Goal: Contribute content: Contribute content

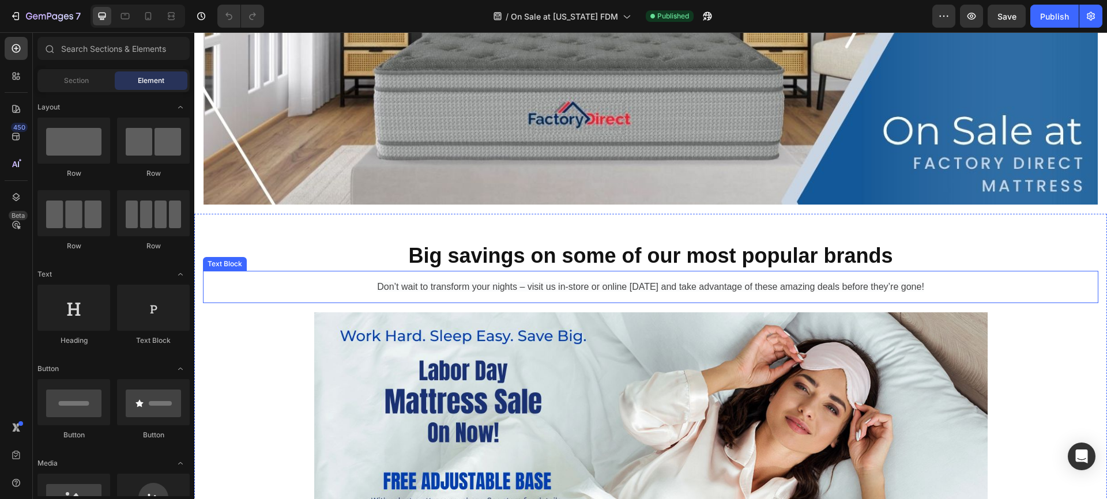
scroll to position [227, 0]
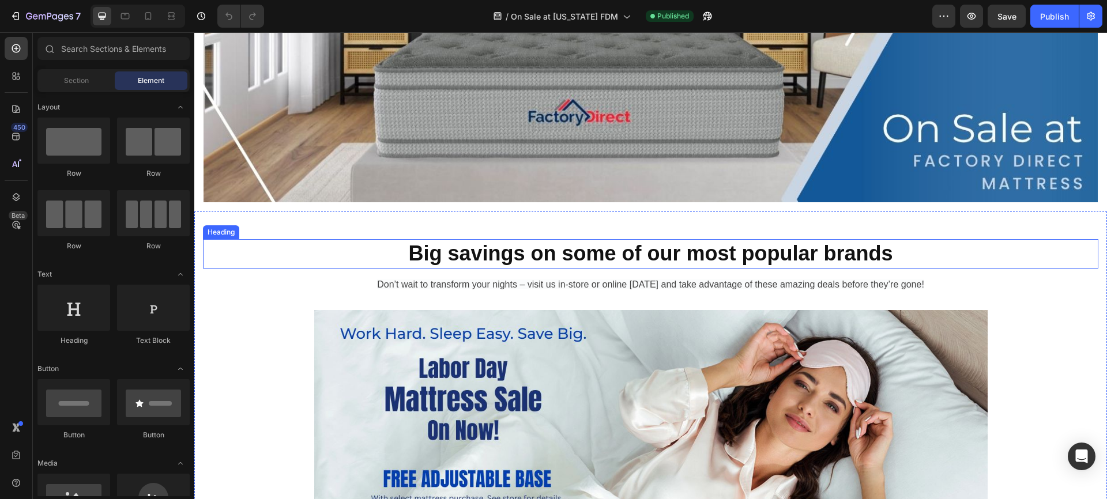
click at [370, 242] on h2 "Big savings on some of our most popular brands" at bounding box center [650, 253] width 895 height 29
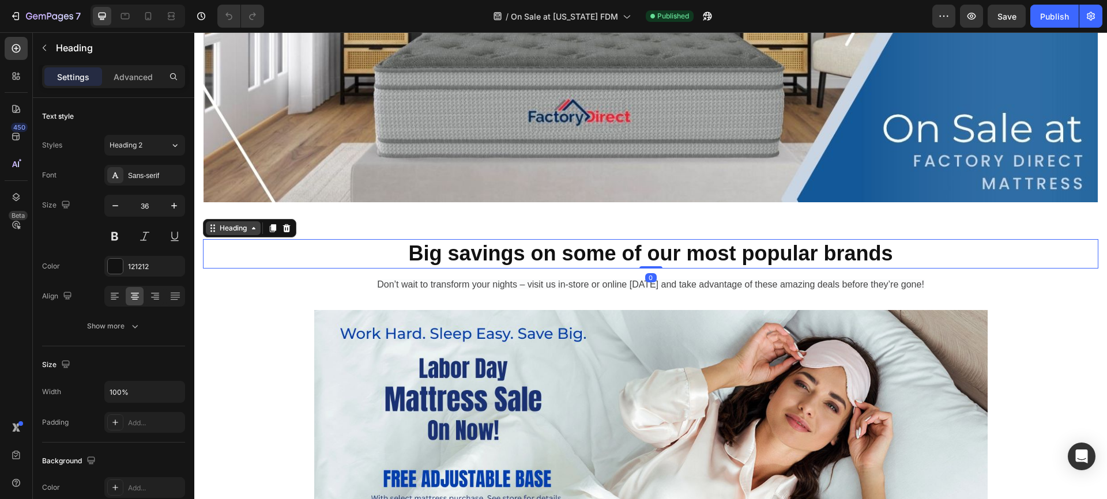
click at [236, 228] on div "Heading" at bounding box center [233, 228] width 32 height 10
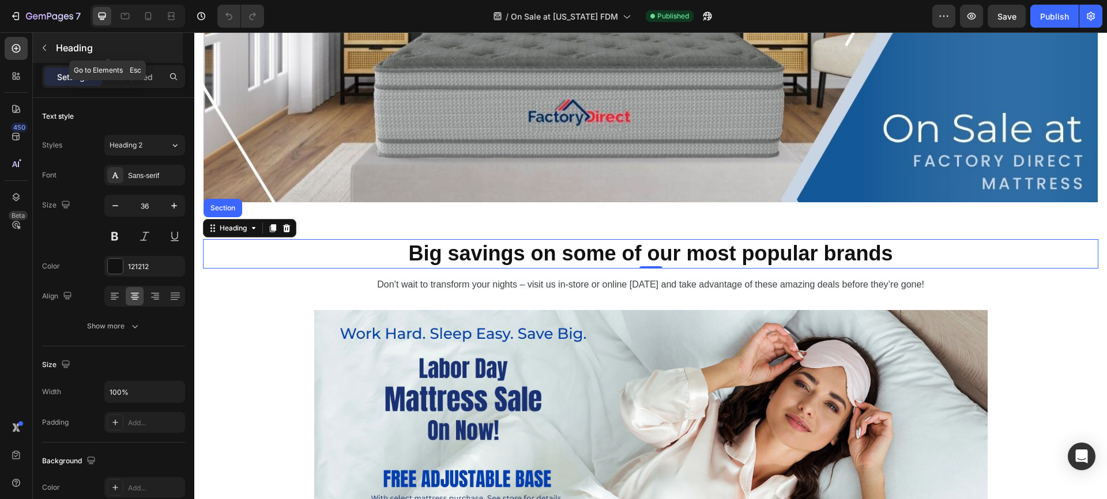
click at [44, 46] on icon "button" at bounding box center [44, 48] width 3 height 6
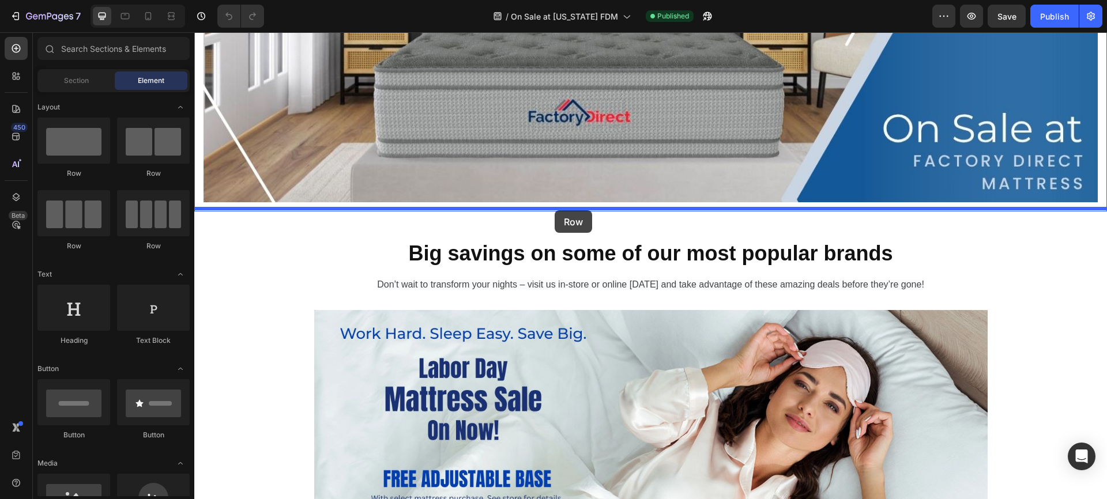
drag, startPoint x: 276, startPoint y: 171, endPoint x: 555, endPoint y: 210, distance: 281.2
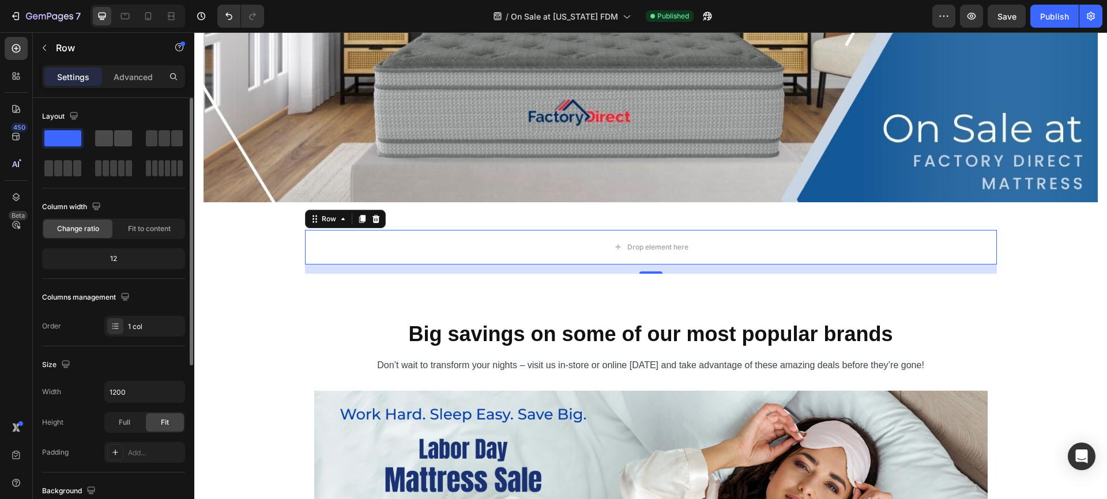
click at [119, 137] on span at bounding box center [123, 138] width 18 height 16
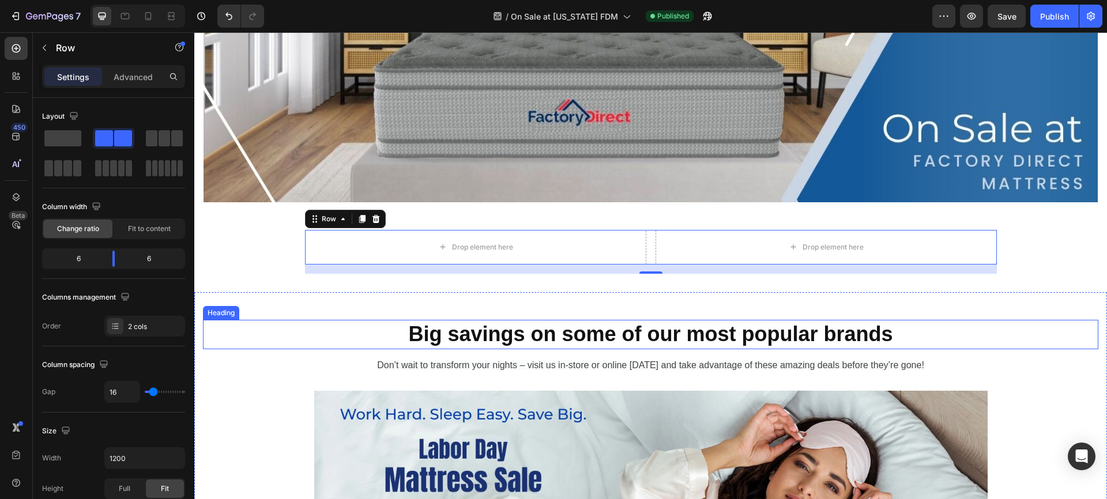
click at [353, 338] on h2 "Big savings on some of our most popular brands" at bounding box center [650, 334] width 895 height 29
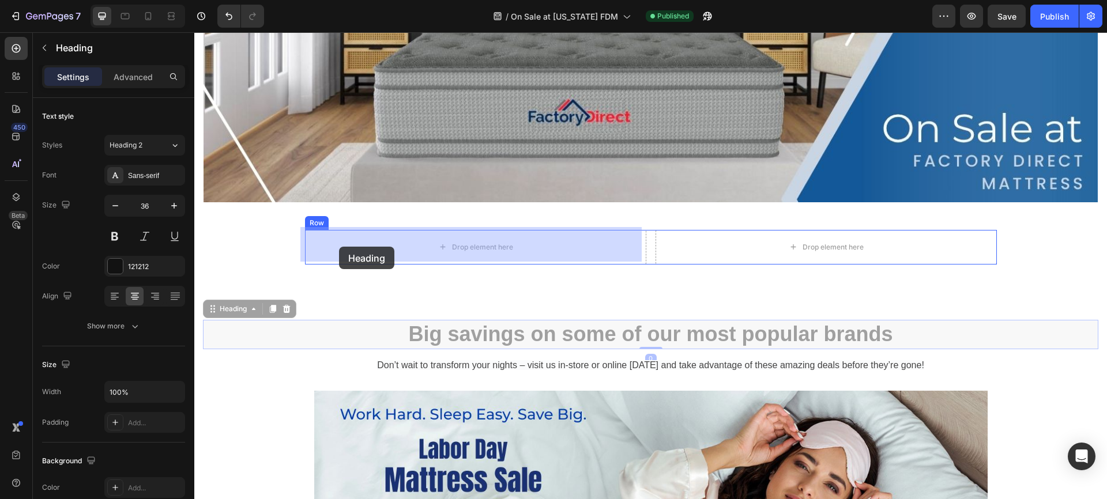
drag, startPoint x: 212, startPoint y: 307, endPoint x: 339, endPoint y: 247, distance: 140.3
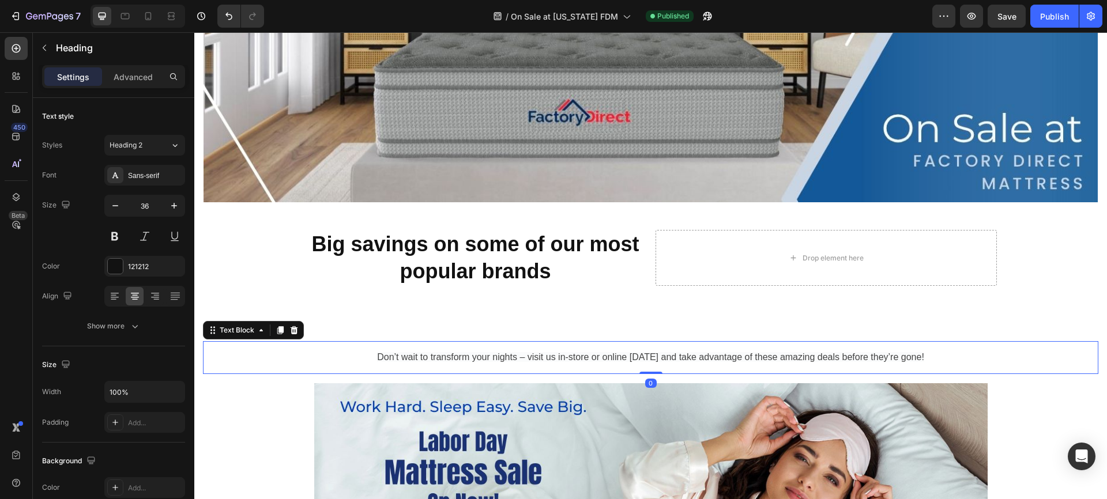
click at [390, 357] on span "Don’t wait to transform your nights – visit us in-store or online [DATE] and ta…" at bounding box center [650, 357] width 547 height 10
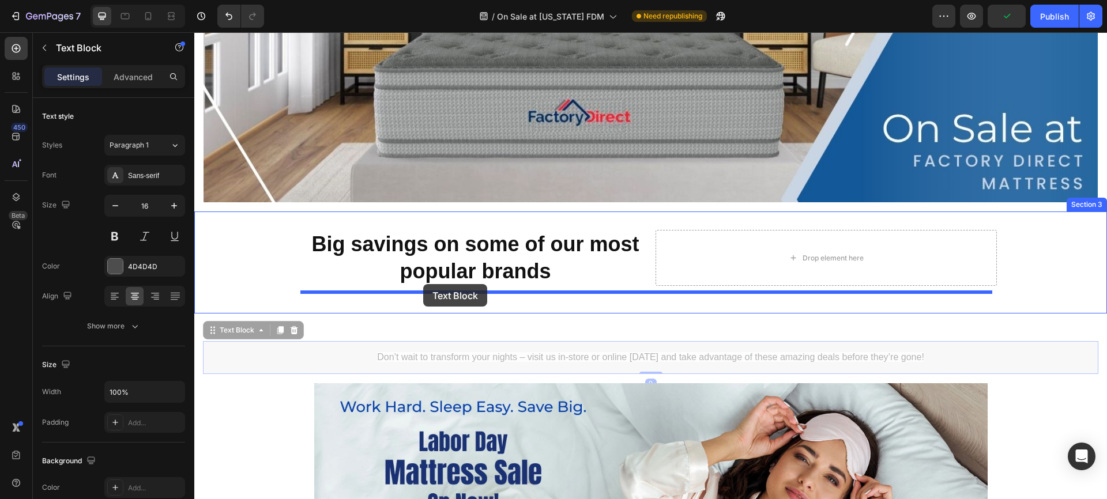
drag, startPoint x: 212, startPoint y: 329, endPoint x: 423, endPoint y: 284, distance: 215.6
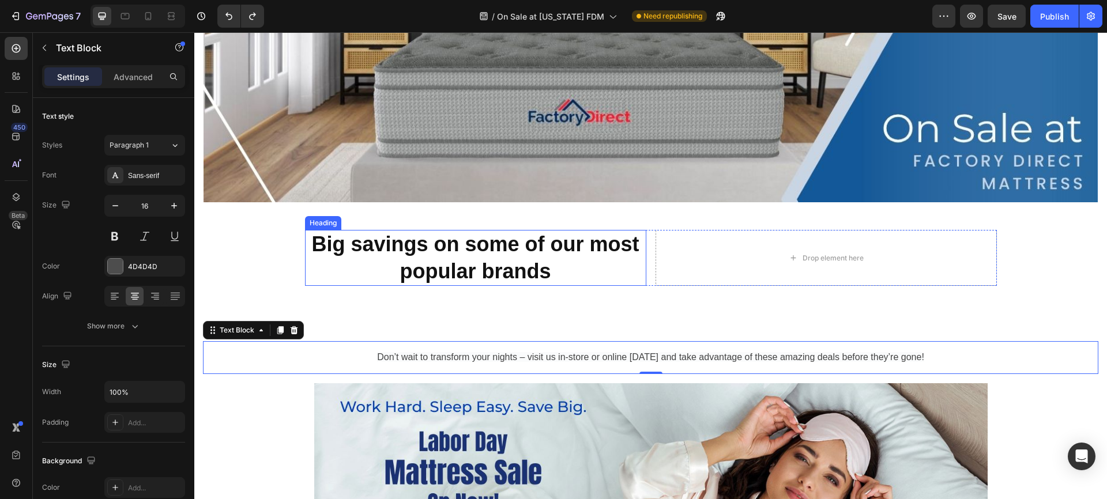
drag, startPoint x: 210, startPoint y: 328, endPoint x: 447, endPoint y: 274, distance: 242.4
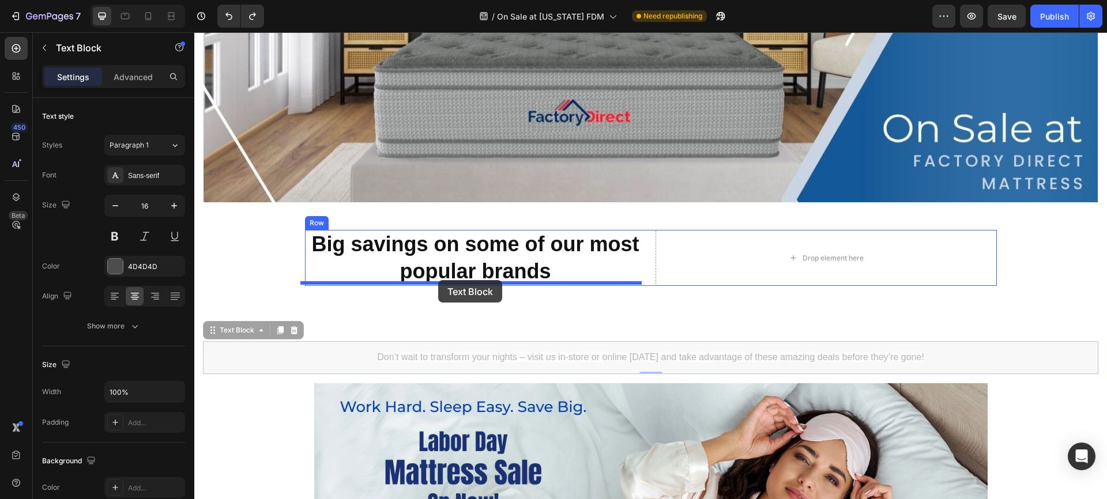
drag, startPoint x: 212, startPoint y: 328, endPoint x: 438, endPoint y: 280, distance: 231.0
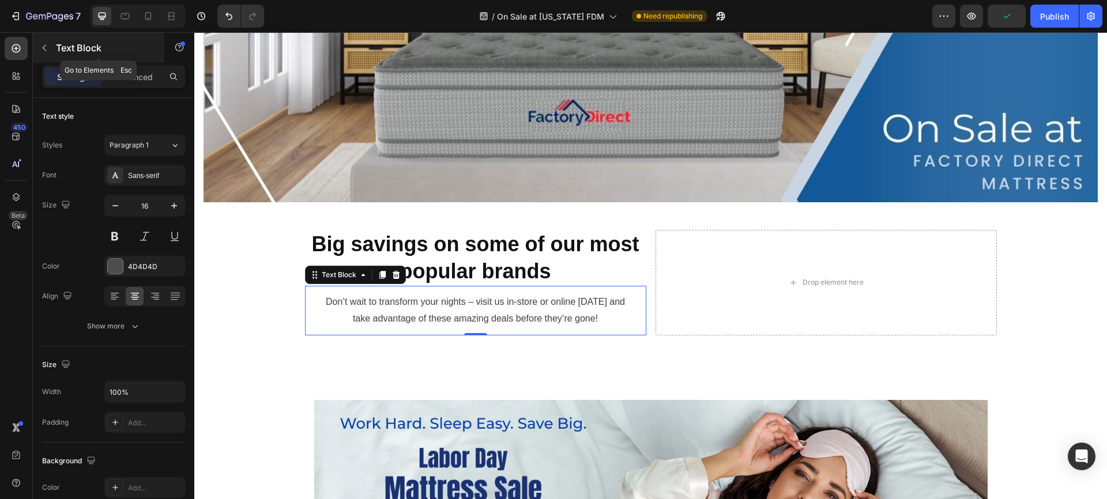
click at [45, 45] on icon "button" at bounding box center [44, 47] width 9 height 9
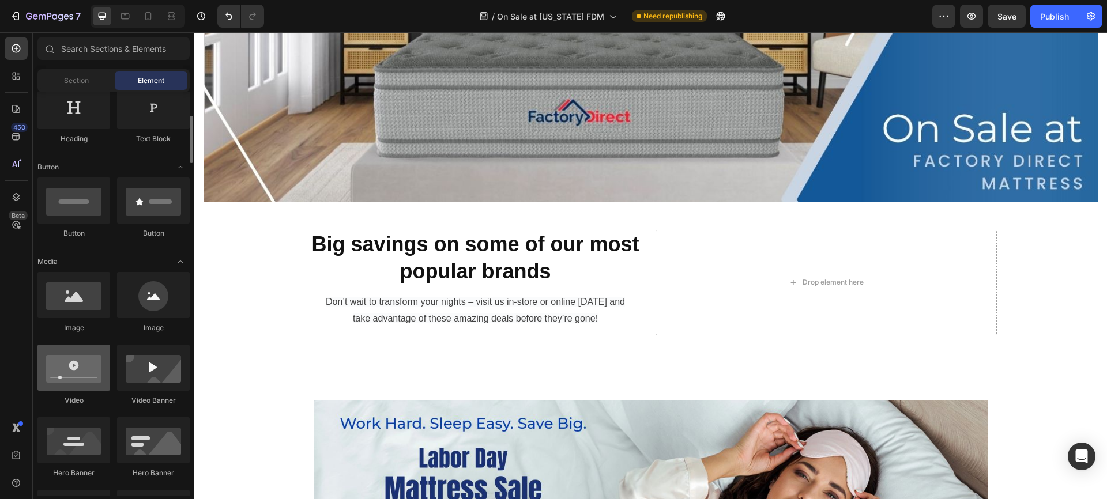
scroll to position [239, 0]
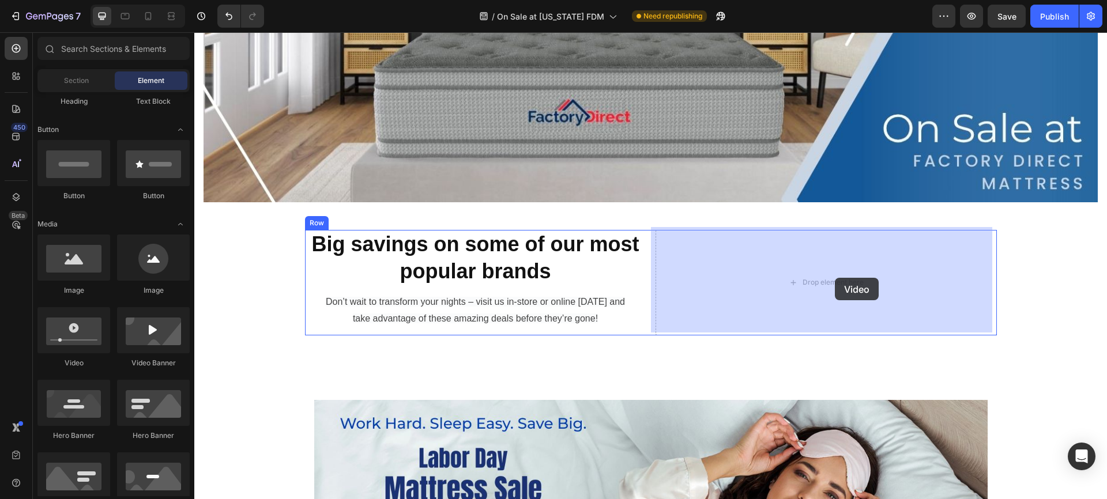
drag, startPoint x: 278, startPoint y: 366, endPoint x: 835, endPoint y: 278, distance: 563.8
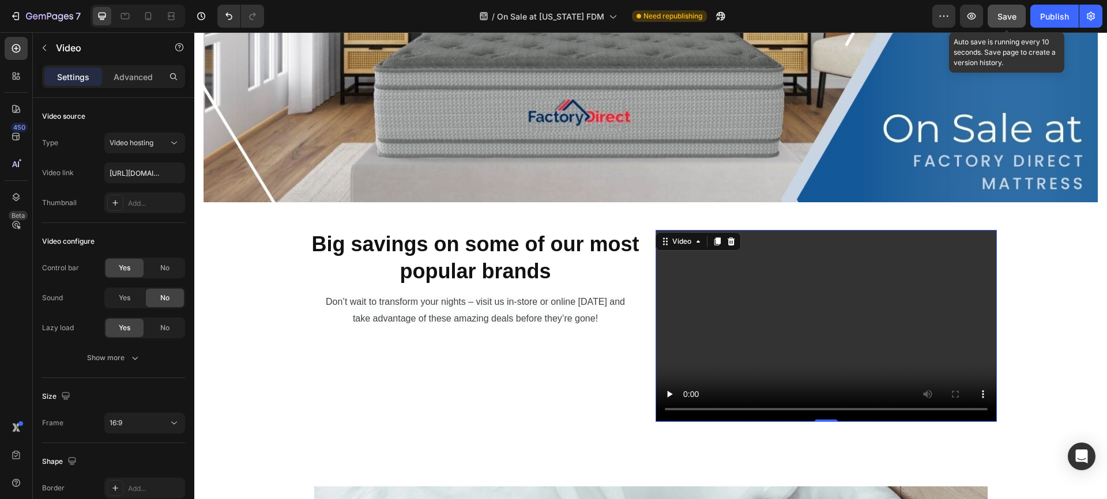
click at [1005, 14] on span "Save" at bounding box center [1006, 17] width 19 height 10
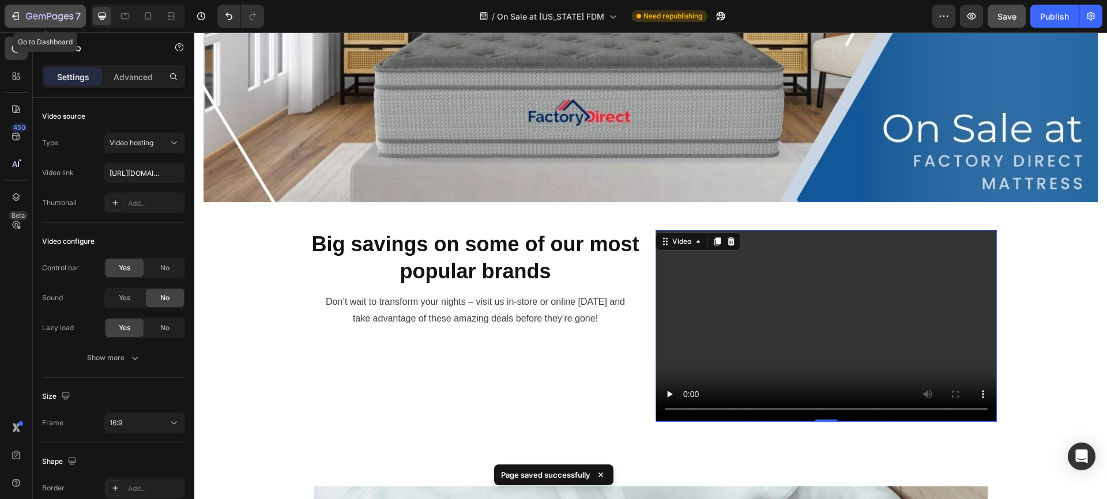
click at [14, 14] on icon "button" at bounding box center [16, 16] width 12 height 12
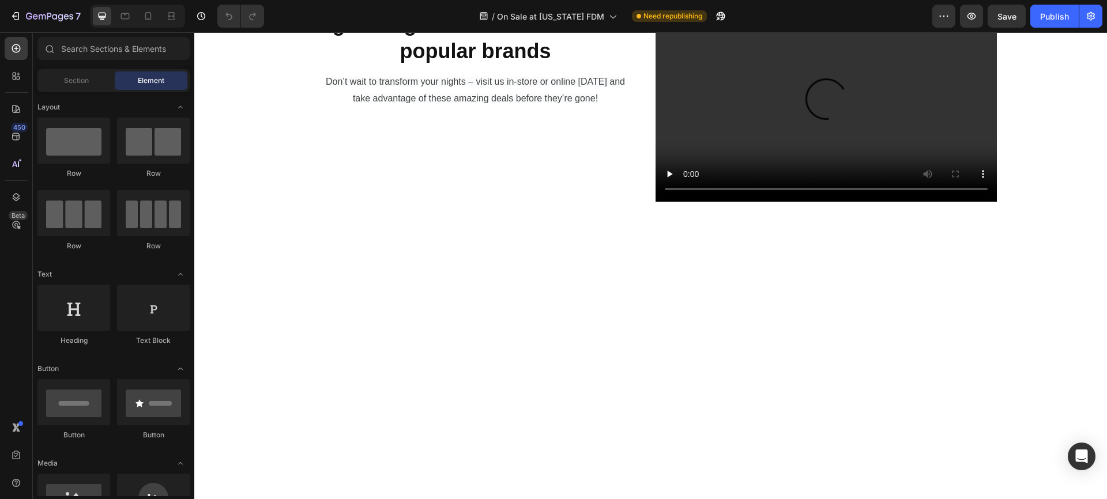
scroll to position [162, 0]
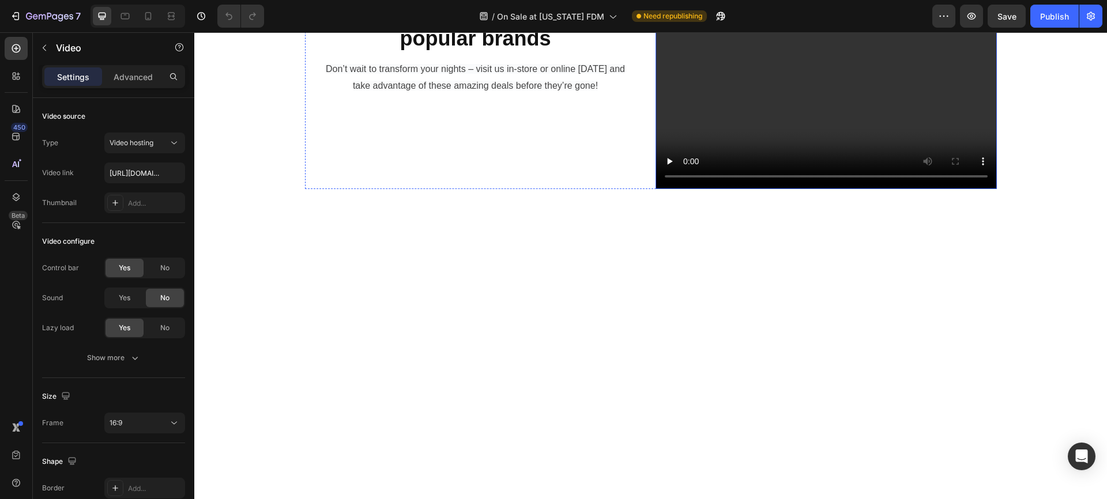
click at [695, 189] on video at bounding box center [825, 93] width 341 height 192
click at [146, 172] on input "text" at bounding box center [144, 173] width 81 height 21
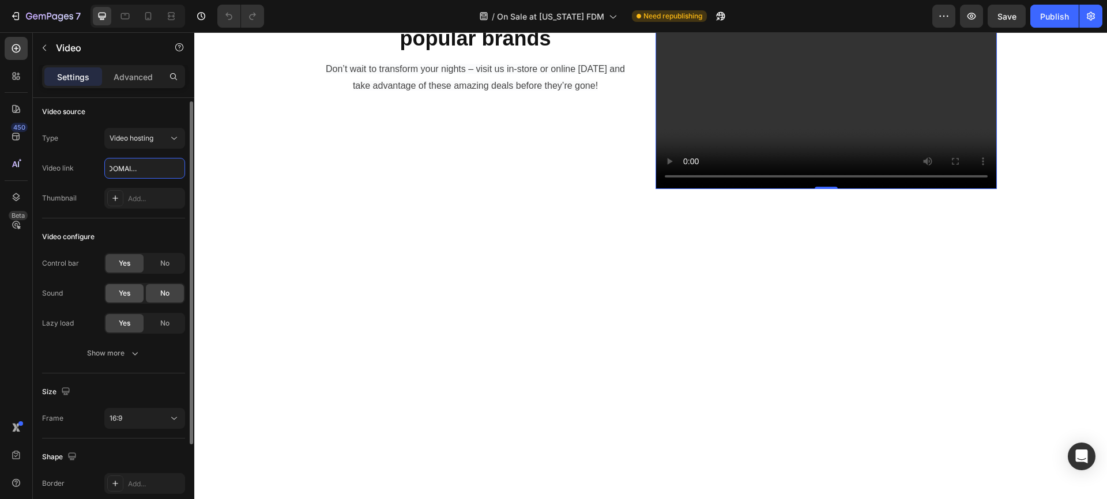
type input "[URL][DOMAIN_NAME]"
click at [125, 286] on div "Yes" at bounding box center [124, 293] width 38 height 18
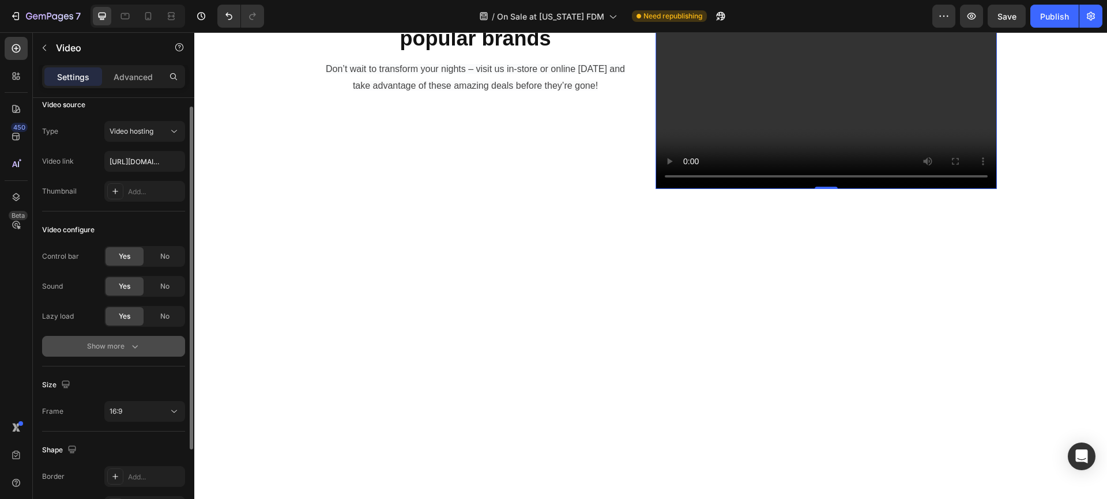
scroll to position [32, 0]
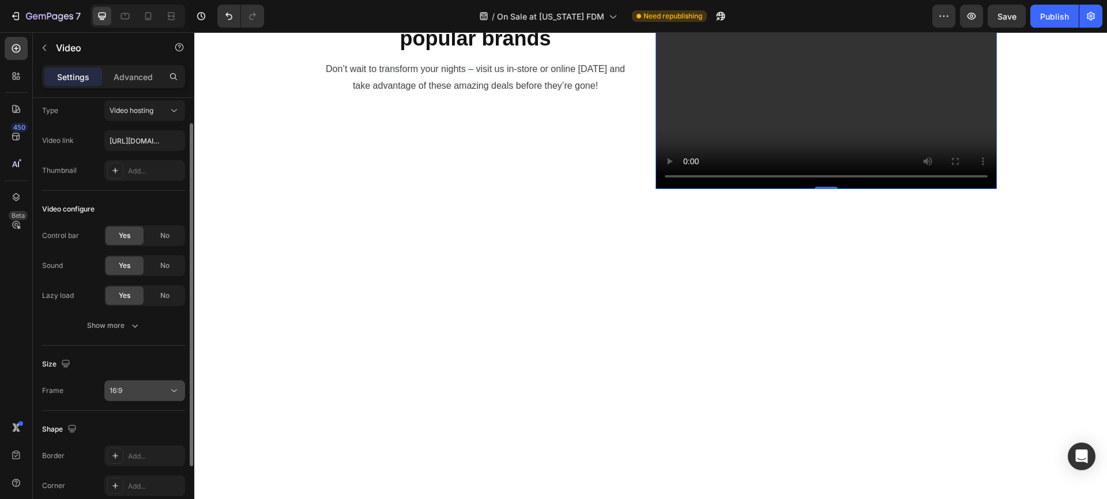
click at [155, 395] on div "16:9" at bounding box center [139, 391] width 59 height 10
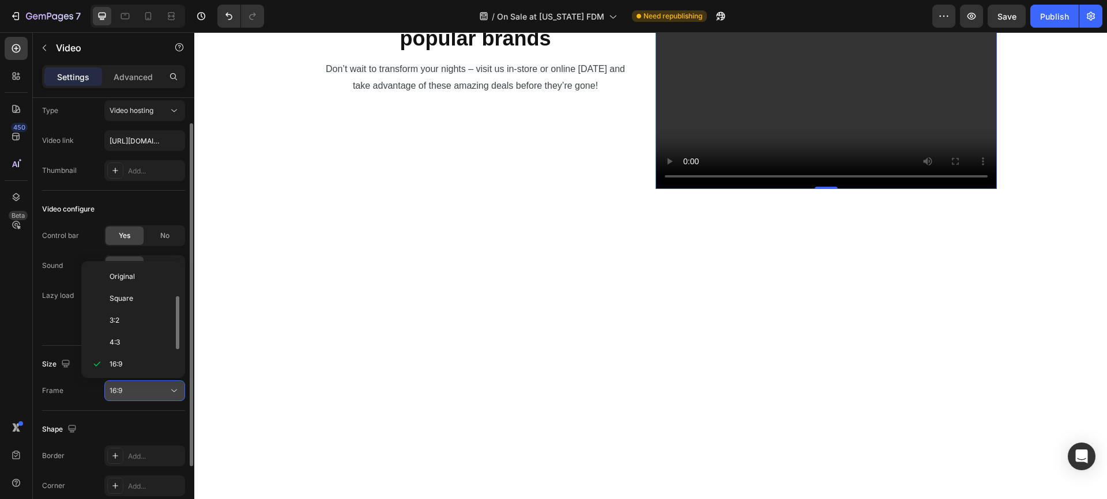
scroll to position [21, 0]
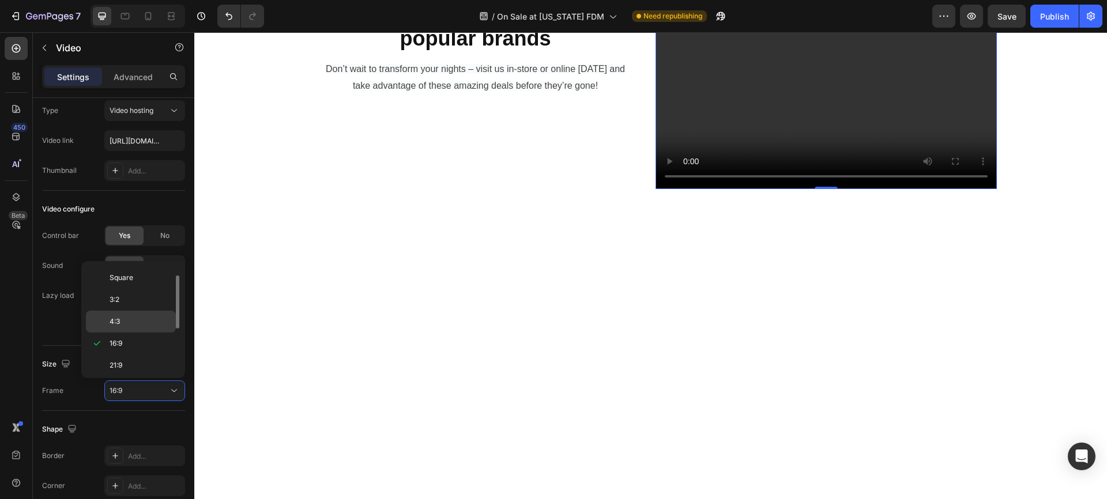
click at [125, 321] on p "4:3" at bounding box center [140, 321] width 61 height 10
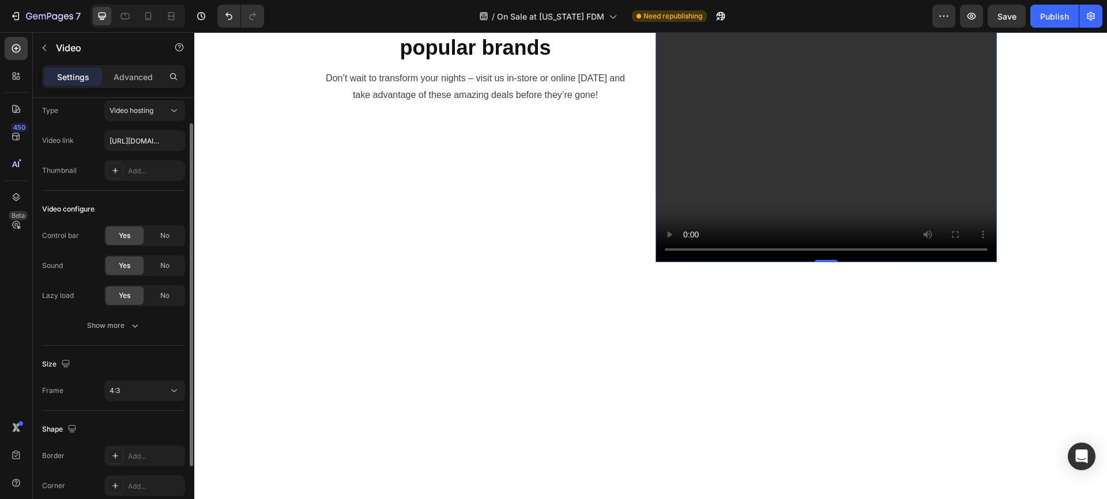
scroll to position [139, 0]
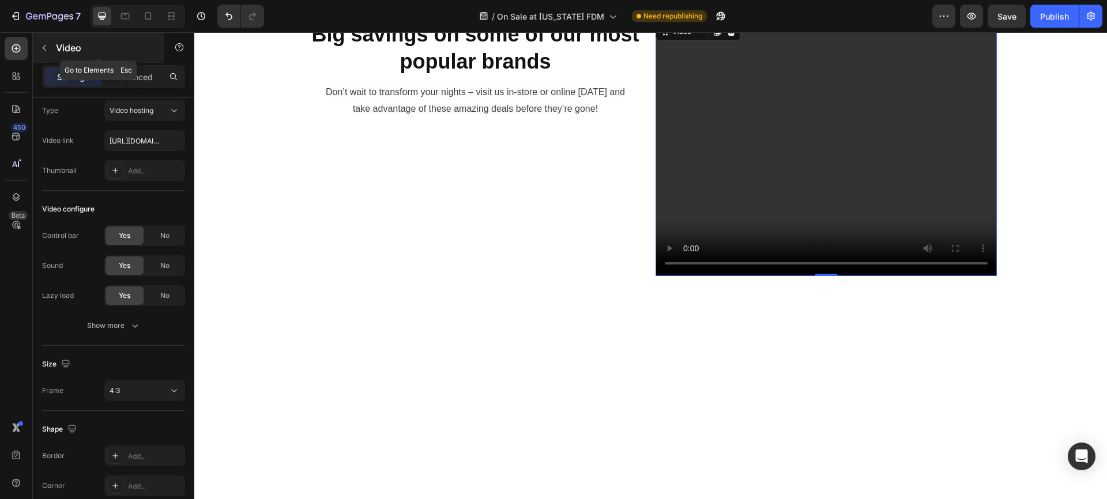
click at [44, 47] on icon "button" at bounding box center [44, 47] width 9 height 9
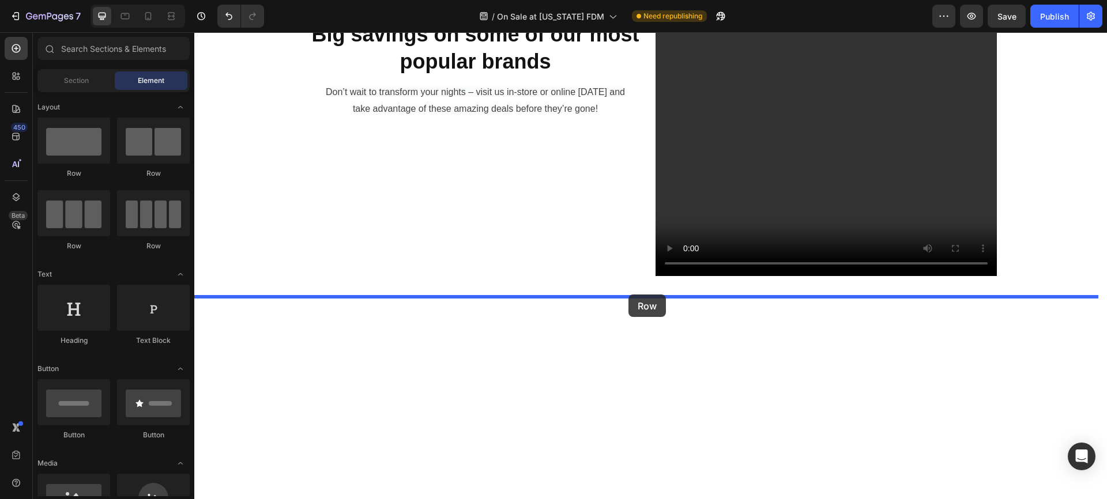
drag, startPoint x: 263, startPoint y: 177, endPoint x: 628, endPoint y: 295, distance: 383.4
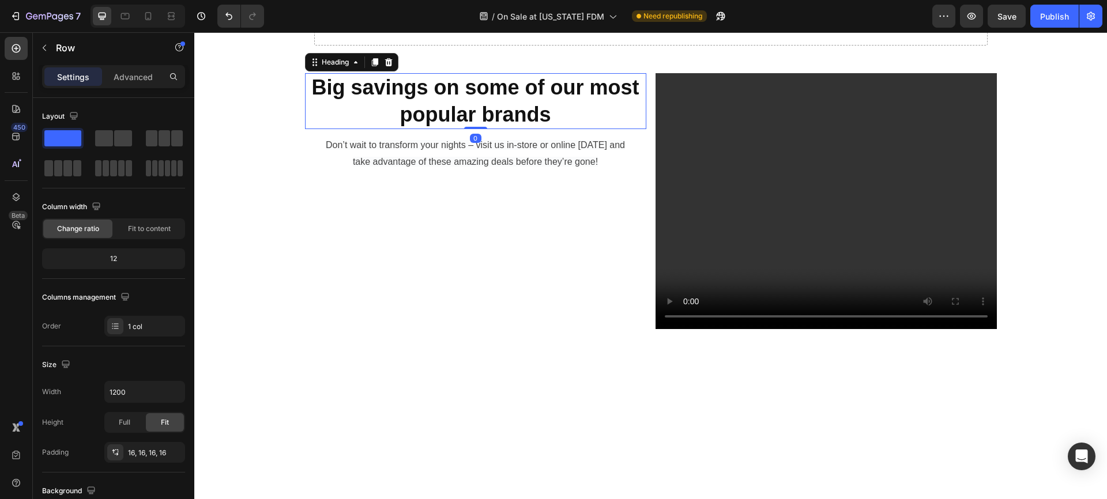
click at [319, 126] on strong "Big savings on some of our most popular brands" at bounding box center [474, 101] width 327 height 51
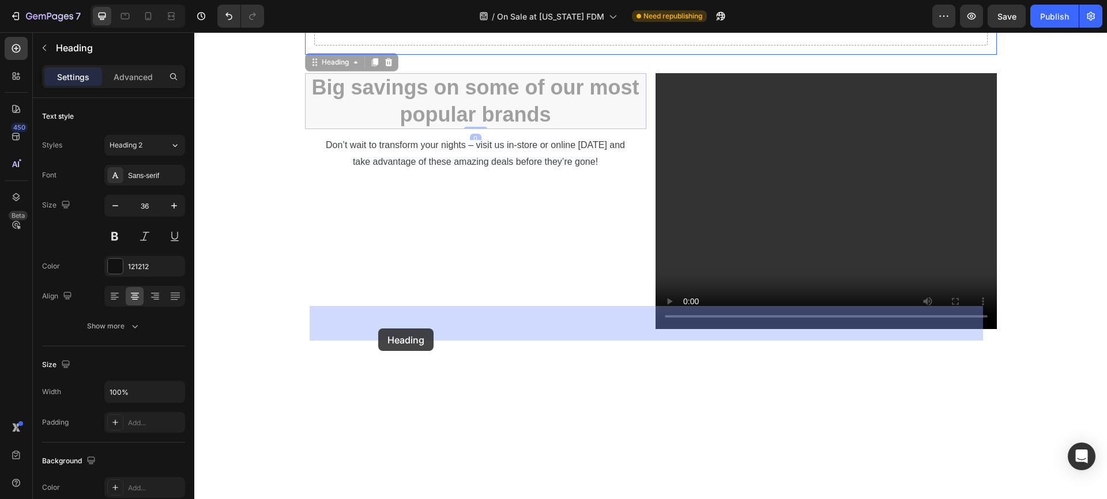
drag, startPoint x: 310, startPoint y: 359, endPoint x: 378, endPoint y: 329, distance: 74.9
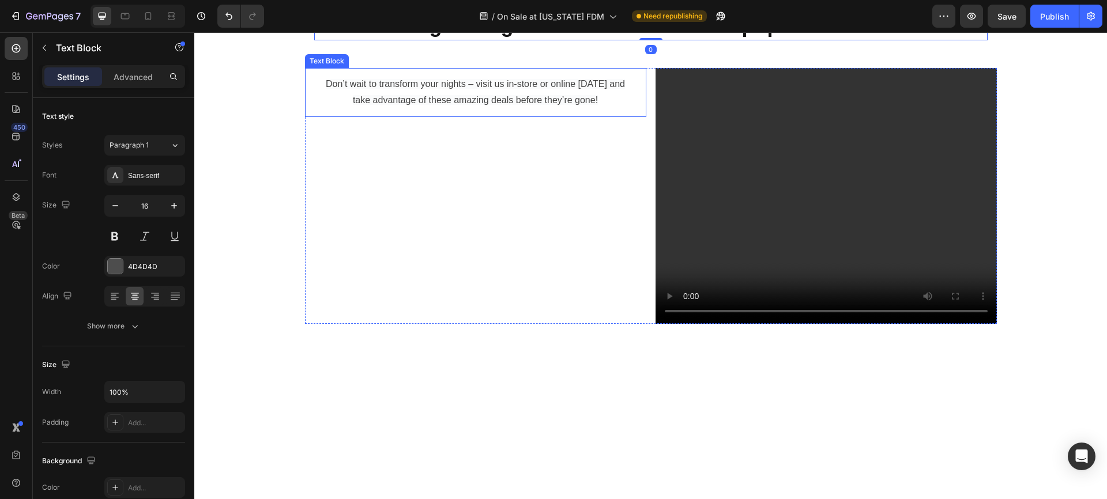
click at [356, 110] on p "Don’t wait to transform your nights – visit us in-store or online [DATE] and ta…" at bounding box center [476, 92] width 316 height 33
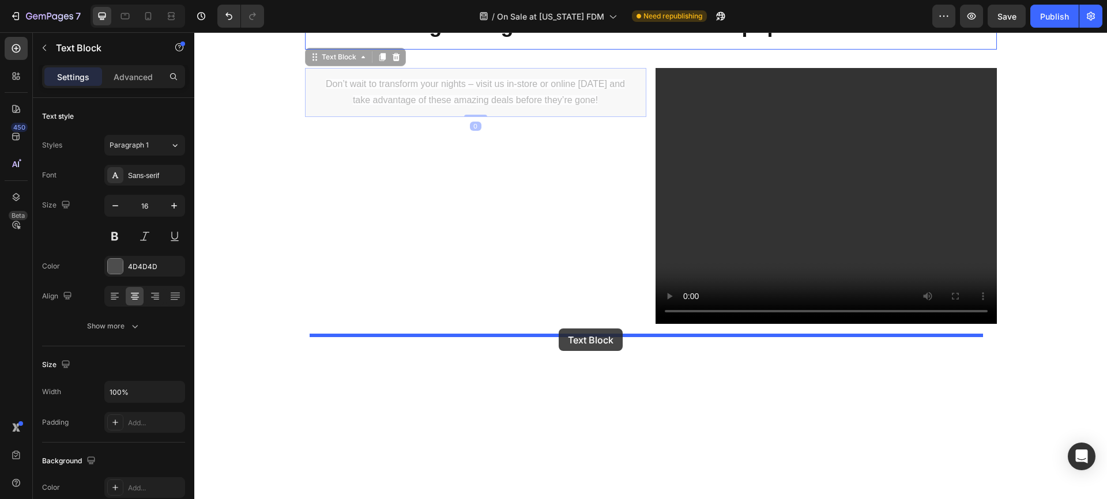
drag, startPoint x: 309, startPoint y: 351, endPoint x: 559, endPoint y: 329, distance: 250.6
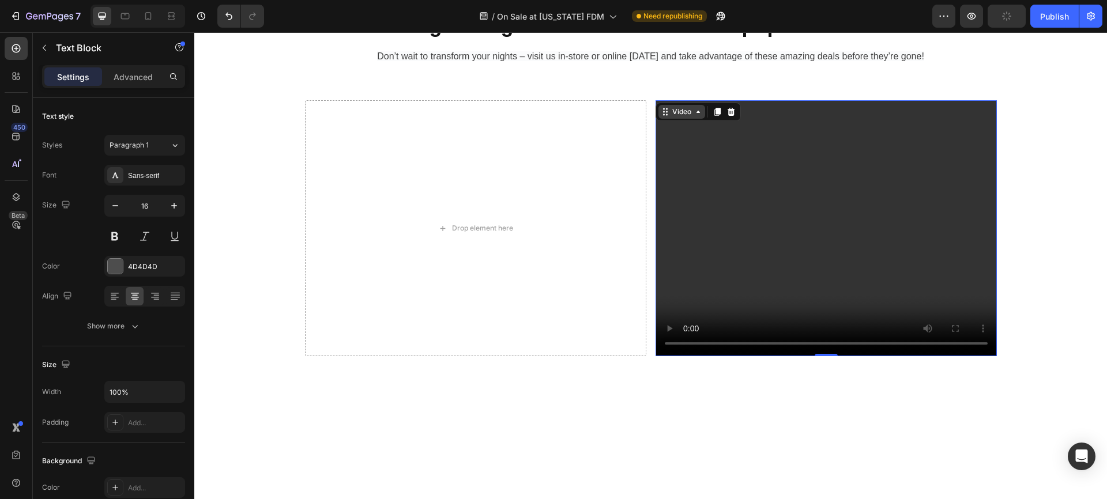
click at [662, 119] on div "Video" at bounding box center [681, 112] width 47 height 14
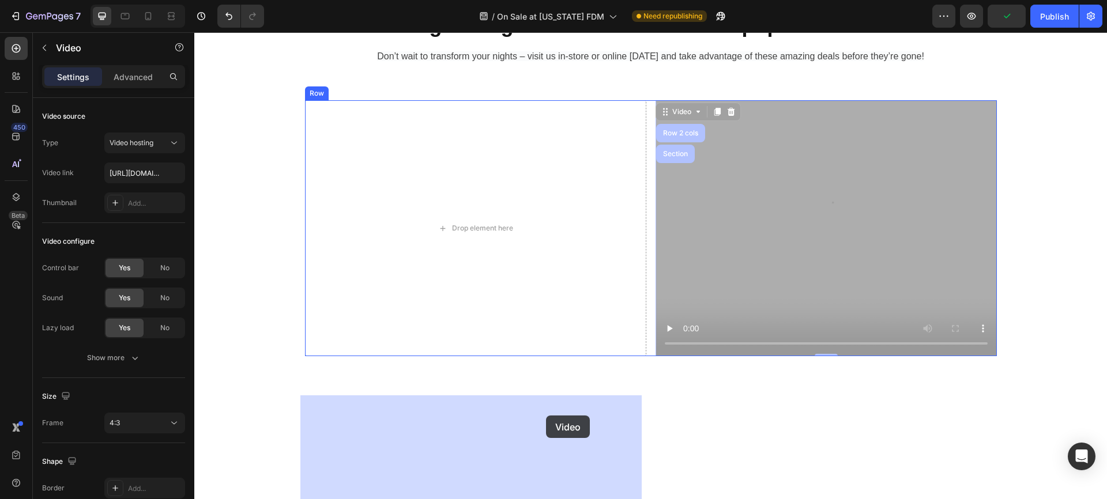
drag, startPoint x: 660, startPoint y: 406, endPoint x: 546, endPoint y: 416, distance: 114.6
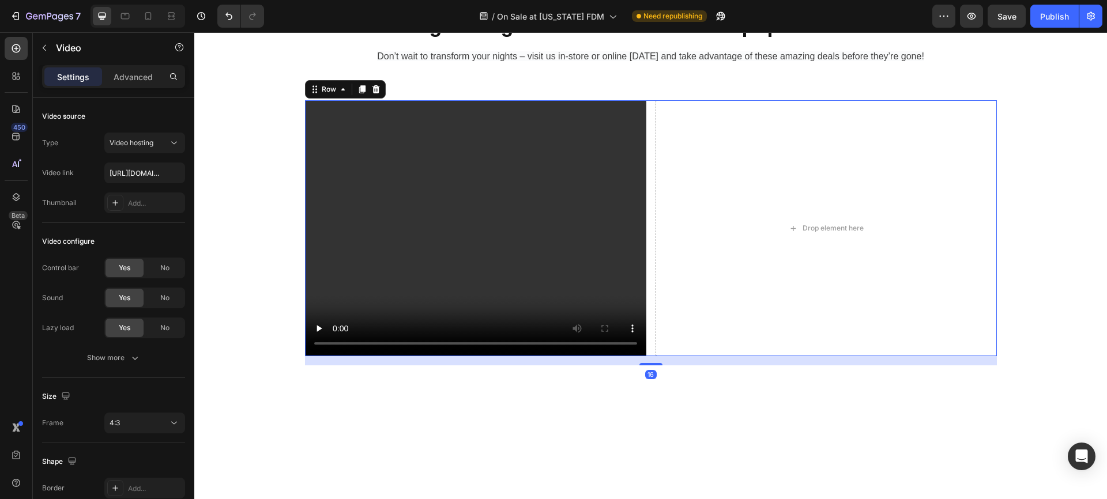
click at [649, 356] on div "Video Drop element here Row 16" at bounding box center [651, 228] width 692 height 256
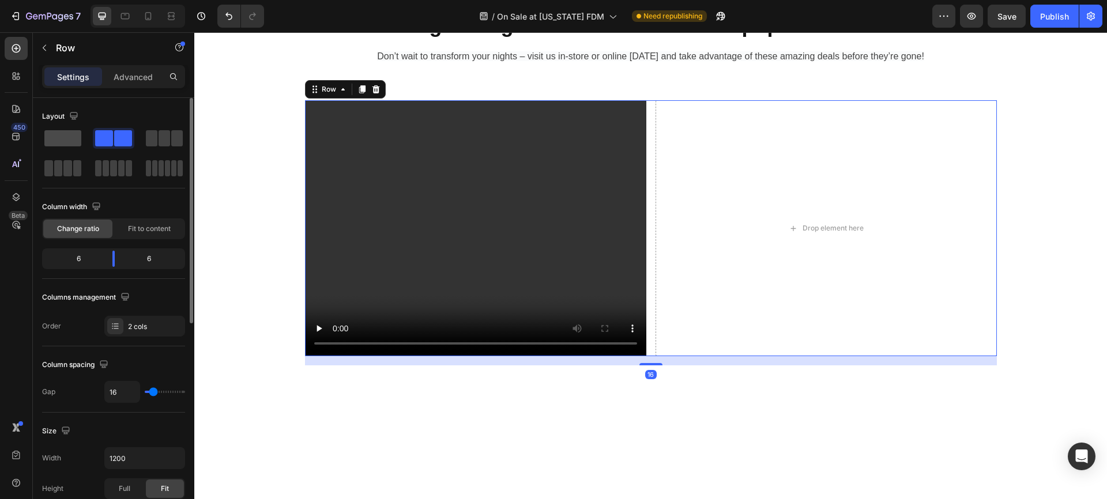
click at [70, 135] on span at bounding box center [62, 138] width 37 height 16
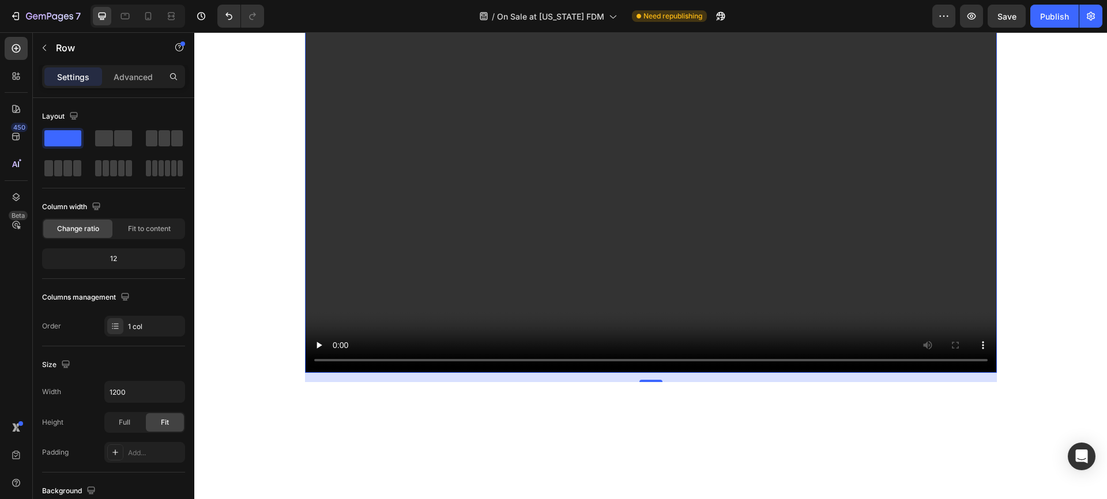
scroll to position [406, 0]
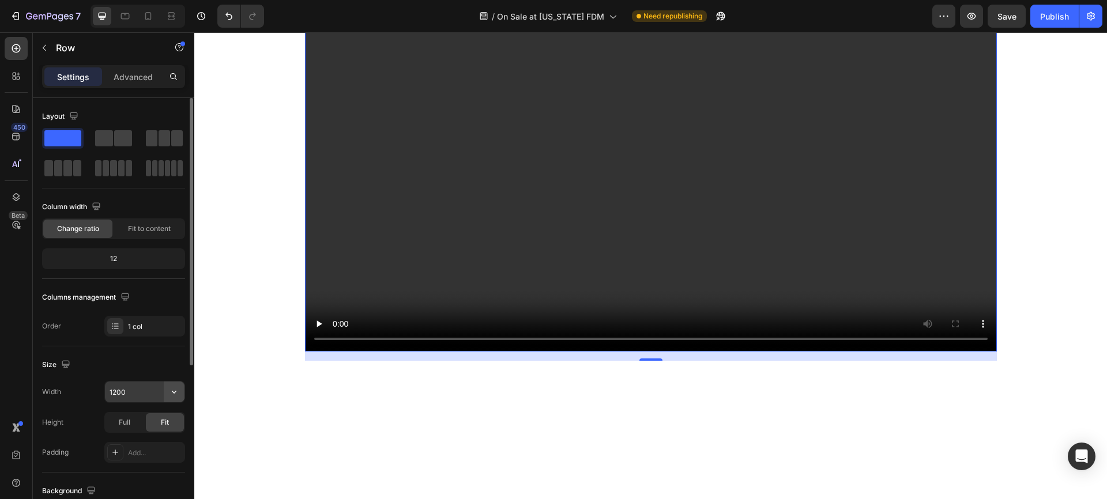
click at [178, 391] on icon "button" at bounding box center [174, 392] width 12 height 12
click at [157, 355] on div "Size Width 1200 Height Full Fit Padding Add..." at bounding box center [113, 409] width 143 height 126
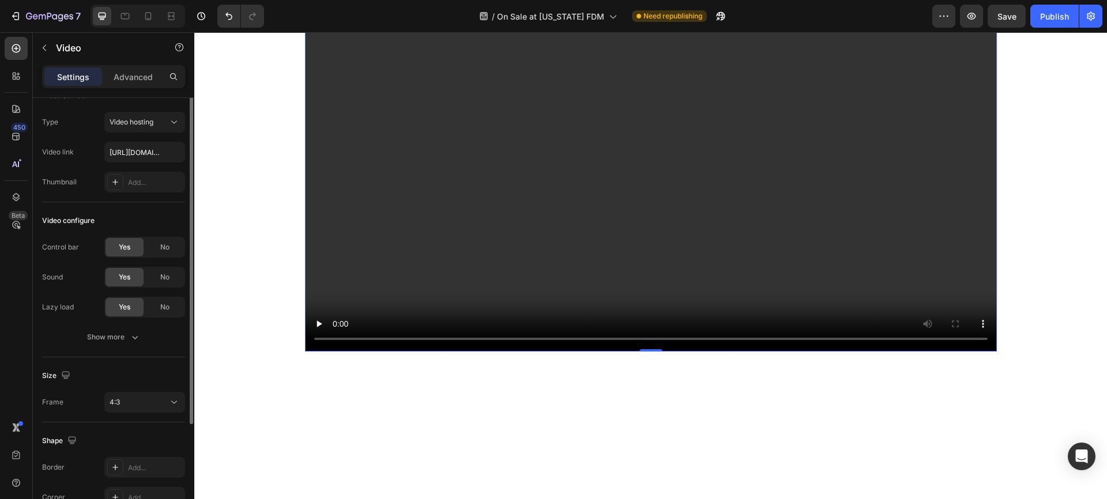
scroll to position [62, 0]
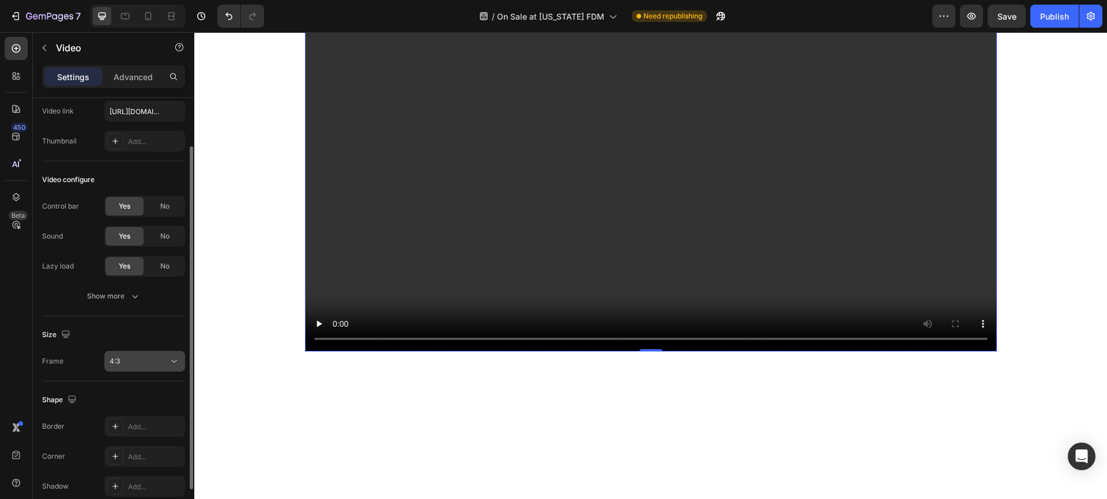
click at [145, 356] on div "4:3" at bounding box center [139, 361] width 59 height 10
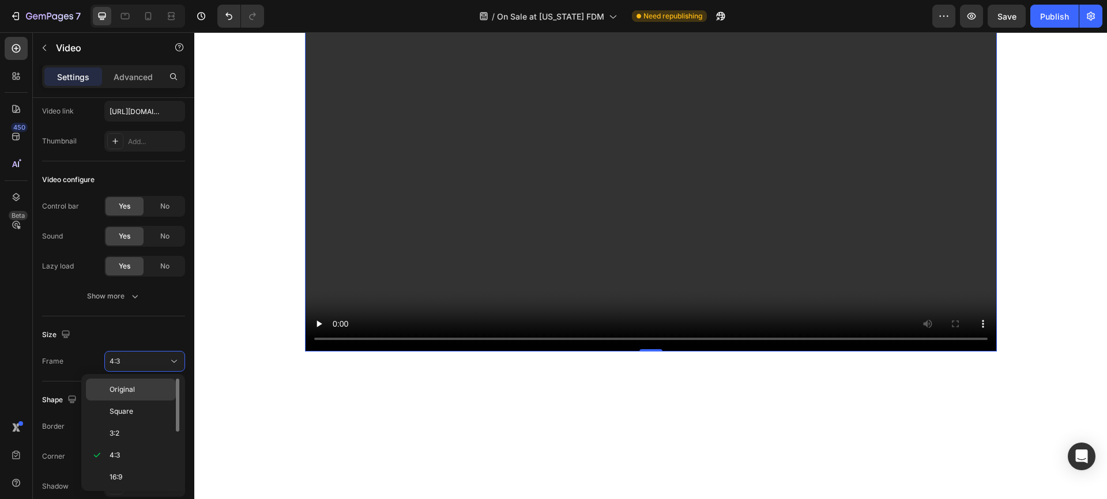
click at [138, 386] on p "Original" at bounding box center [140, 390] width 61 height 10
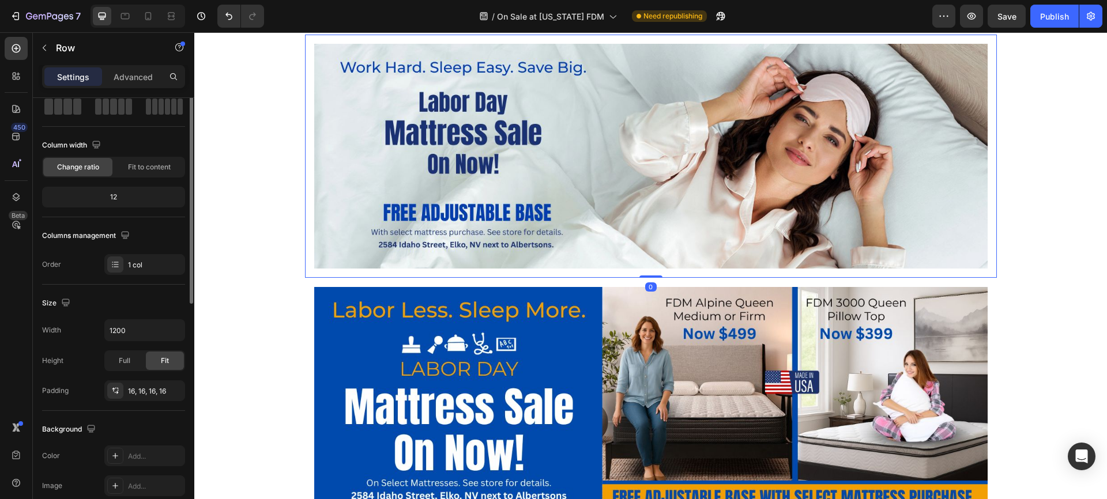
scroll to position [0, 0]
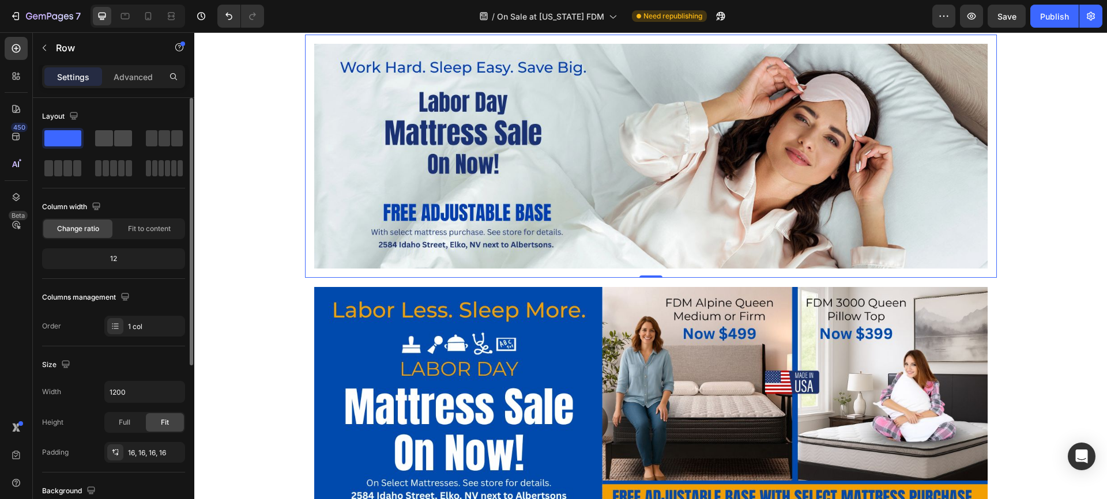
click at [120, 138] on span at bounding box center [123, 138] width 18 height 16
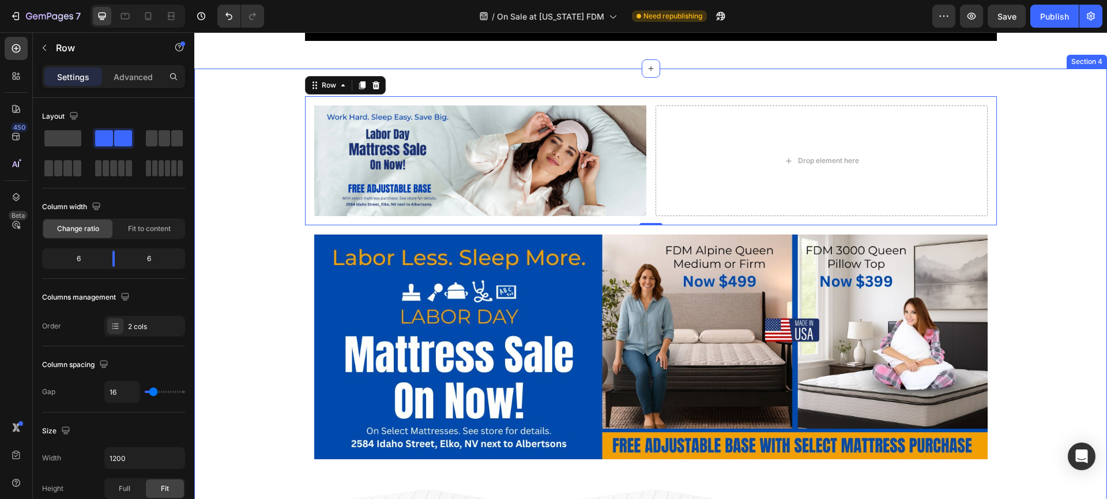
scroll to position [821, 0]
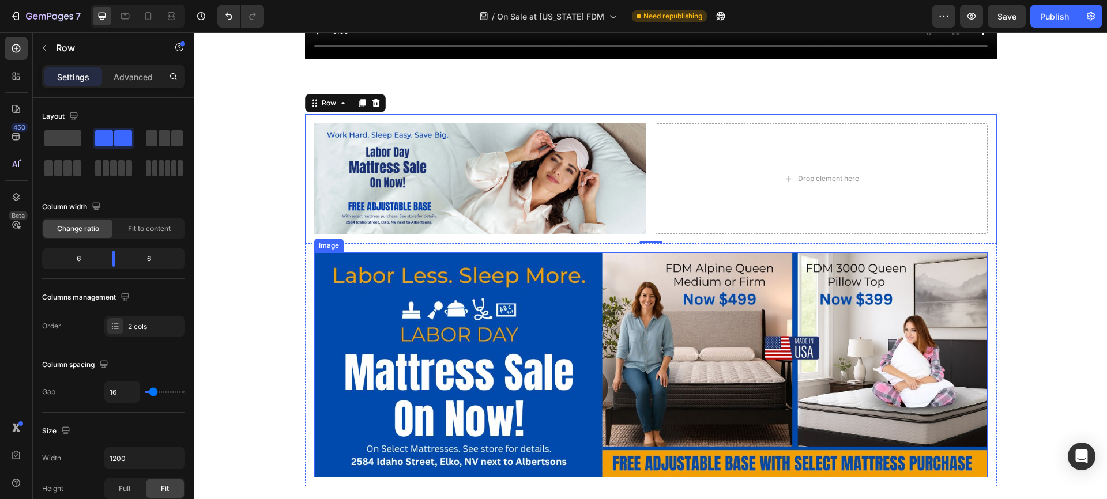
click at [342, 445] on img at bounding box center [650, 364] width 673 height 224
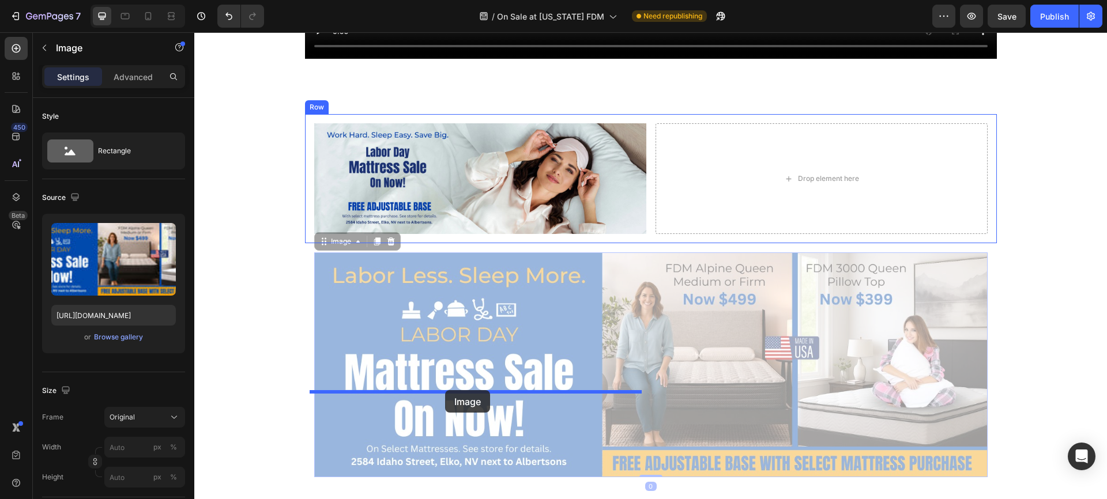
drag, startPoint x: 318, startPoint y: 400, endPoint x: 445, endPoint y: 390, distance: 127.8
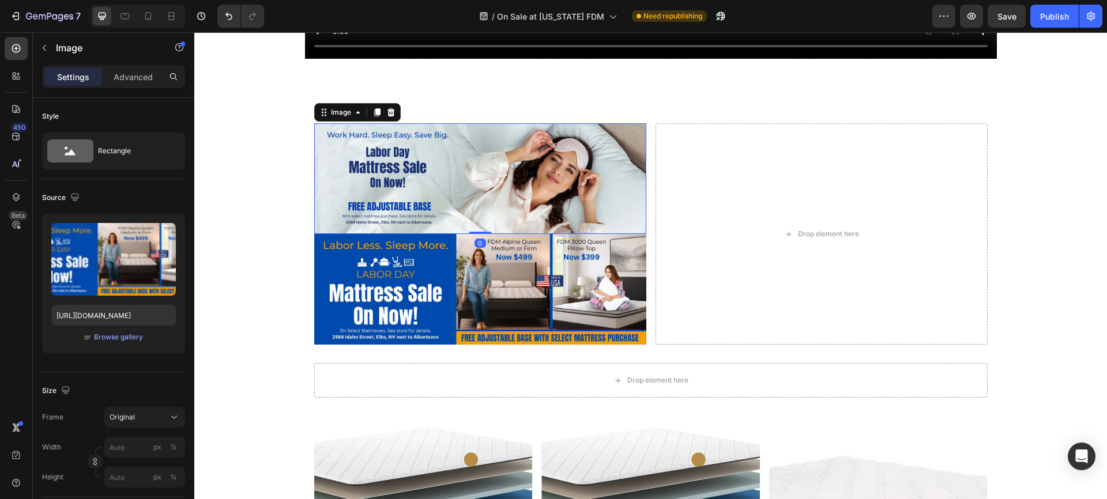
click at [583, 234] on img at bounding box center [480, 178] width 332 height 111
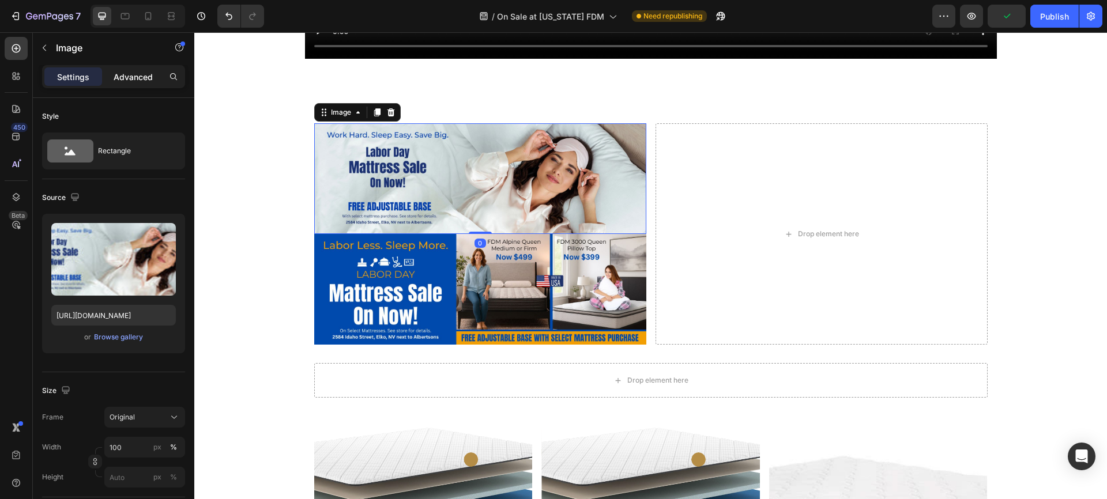
click at [133, 76] on p "Advanced" at bounding box center [133, 77] width 39 height 12
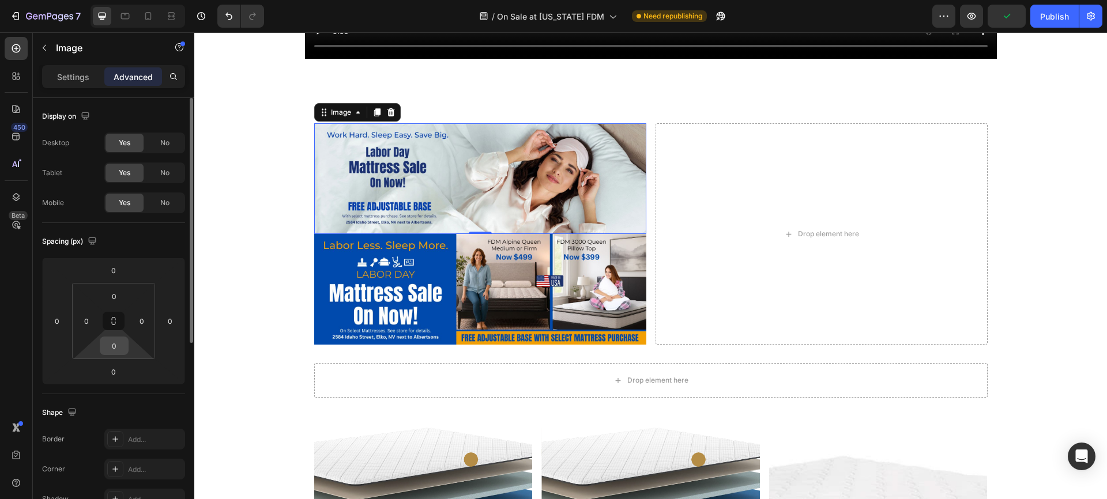
click at [118, 343] on input "0" at bounding box center [114, 345] width 23 height 17
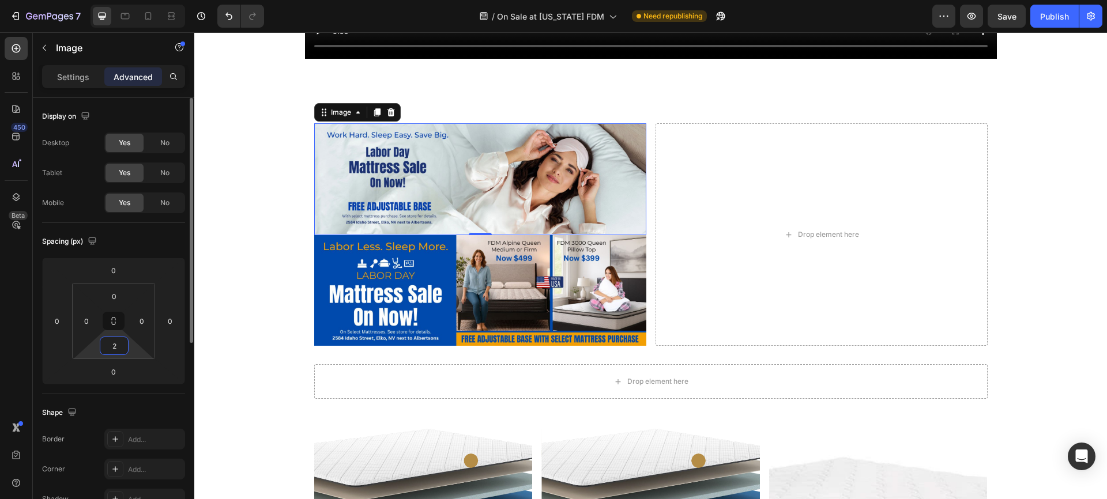
type input "20"
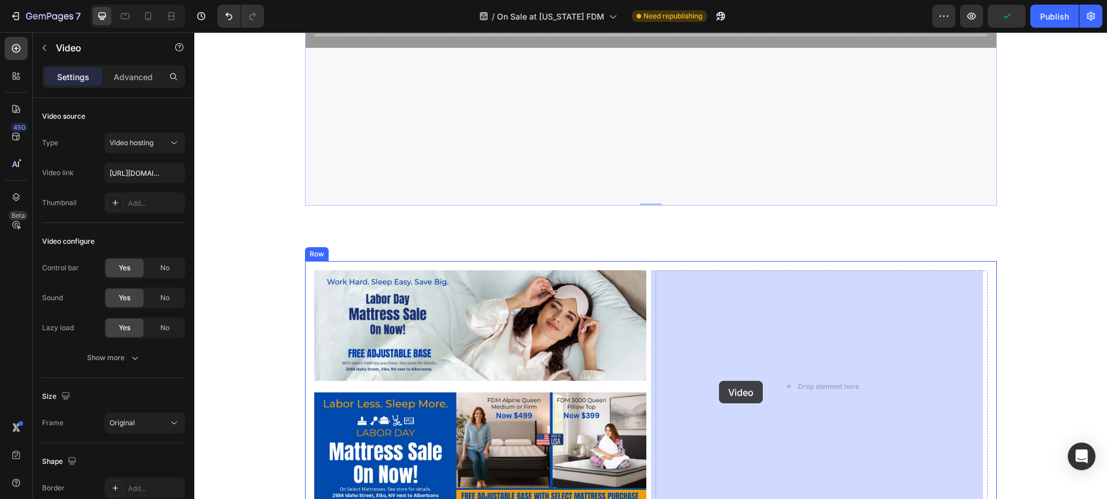
scroll to position [839, 0]
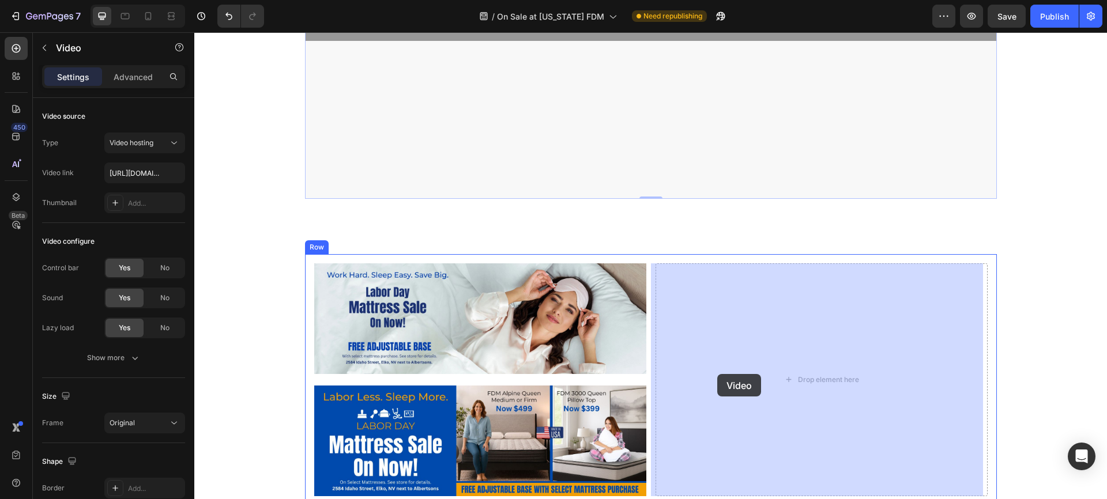
drag, startPoint x: 315, startPoint y: 162, endPoint x: 717, endPoint y: 374, distance: 454.9
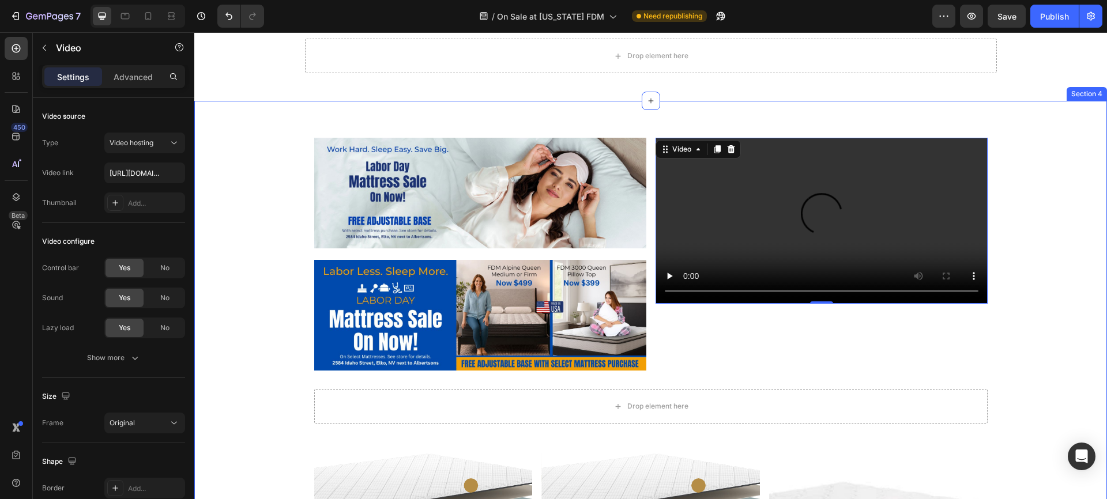
scroll to position [199, 0]
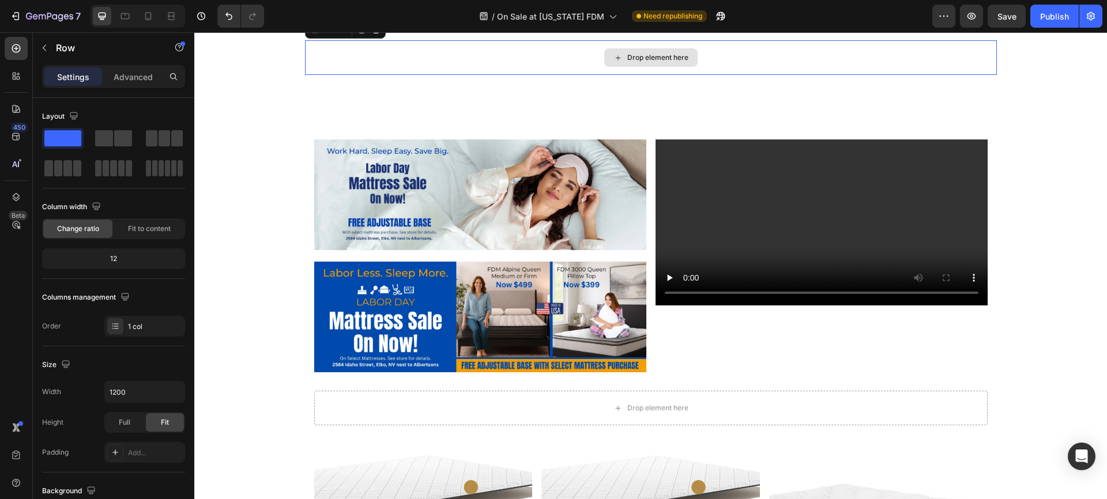
click at [446, 75] on div "Drop element here" at bounding box center [651, 57] width 692 height 35
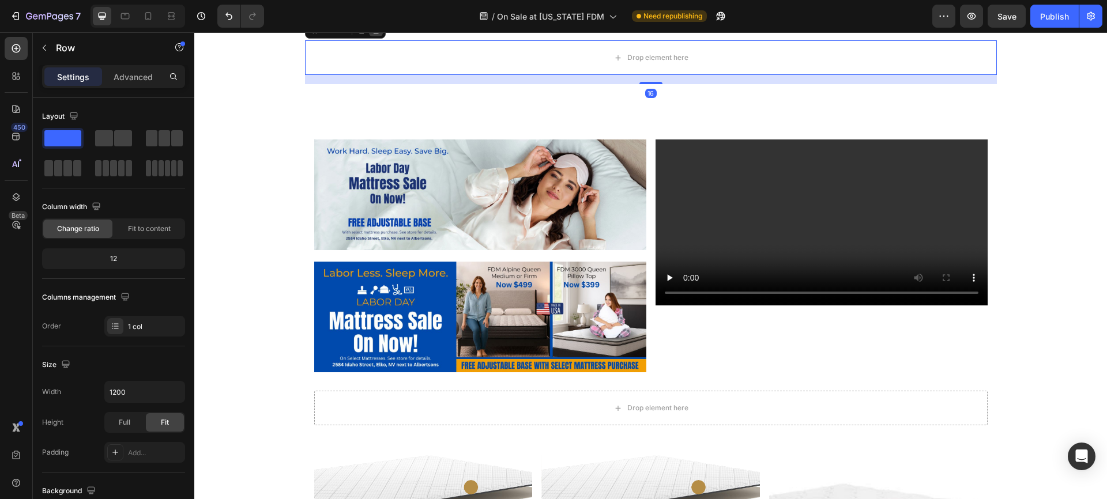
click at [373, 33] on icon at bounding box center [375, 29] width 7 height 8
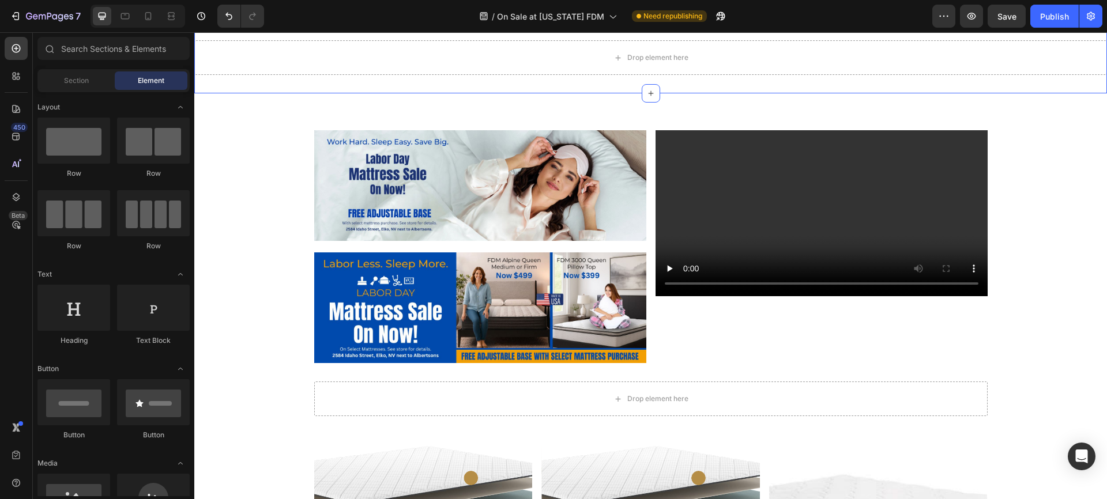
click at [397, 75] on div "Drop element here" at bounding box center [650, 57] width 913 height 35
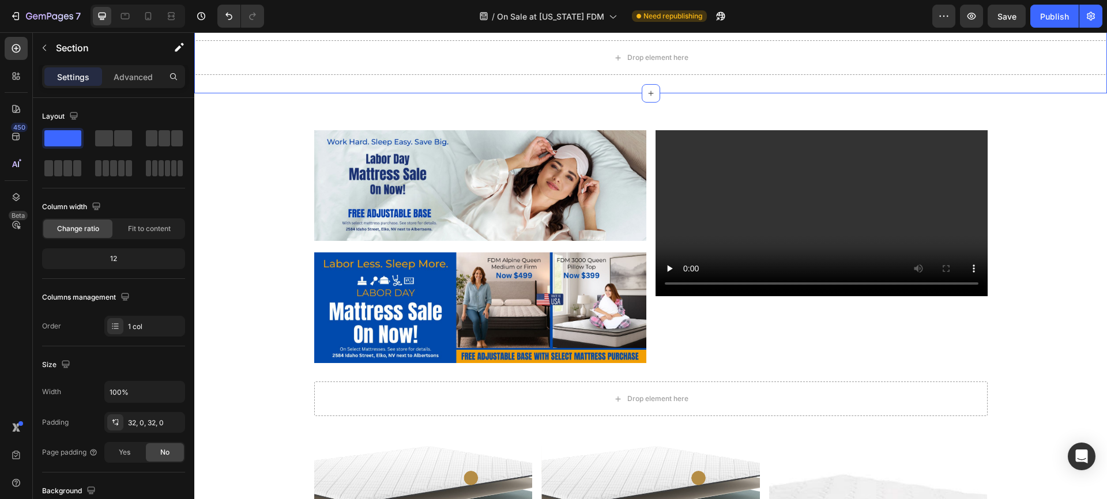
click at [1094, 15] on icon at bounding box center [1097, 11] width 7 height 8
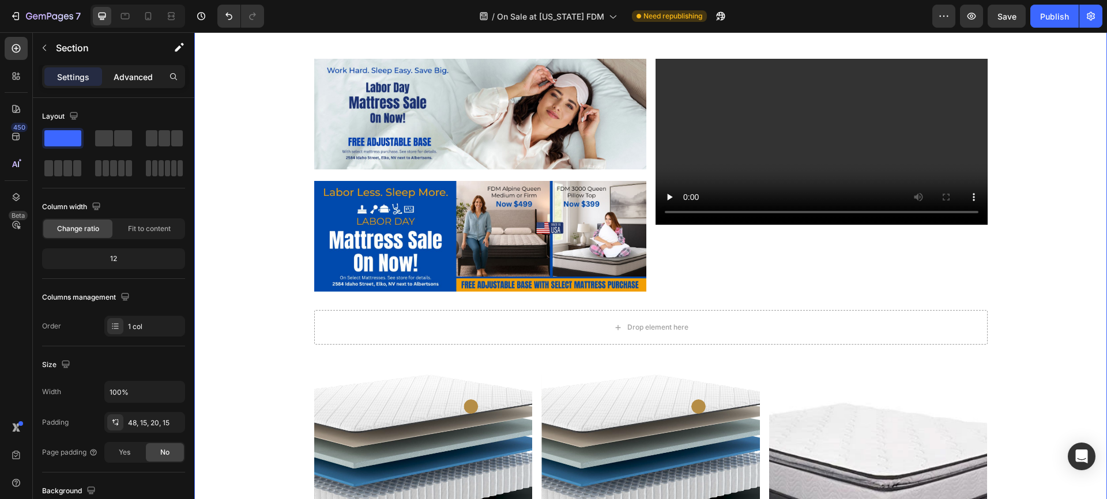
click at [125, 77] on p "Advanced" at bounding box center [133, 77] width 39 height 12
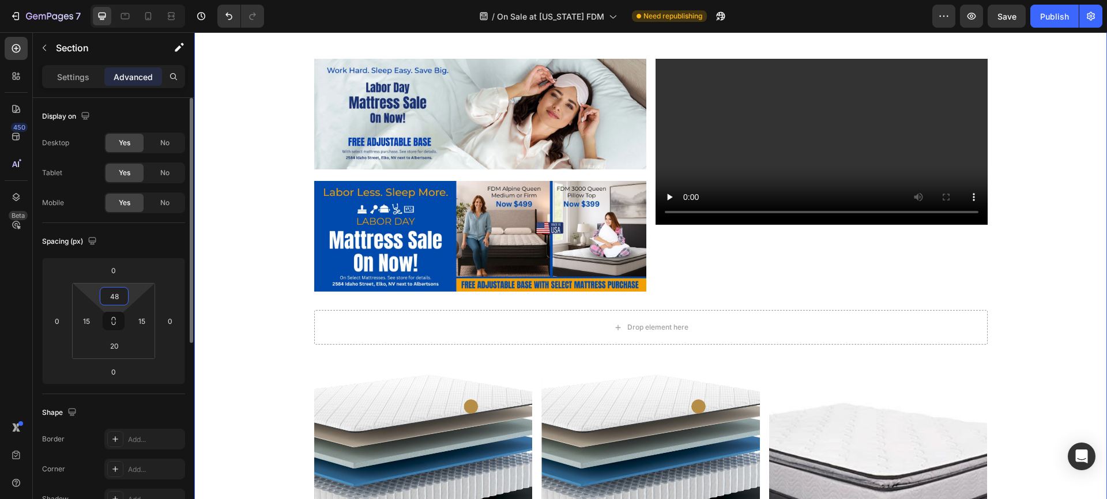
click at [116, 293] on input "48" at bounding box center [114, 296] width 23 height 17
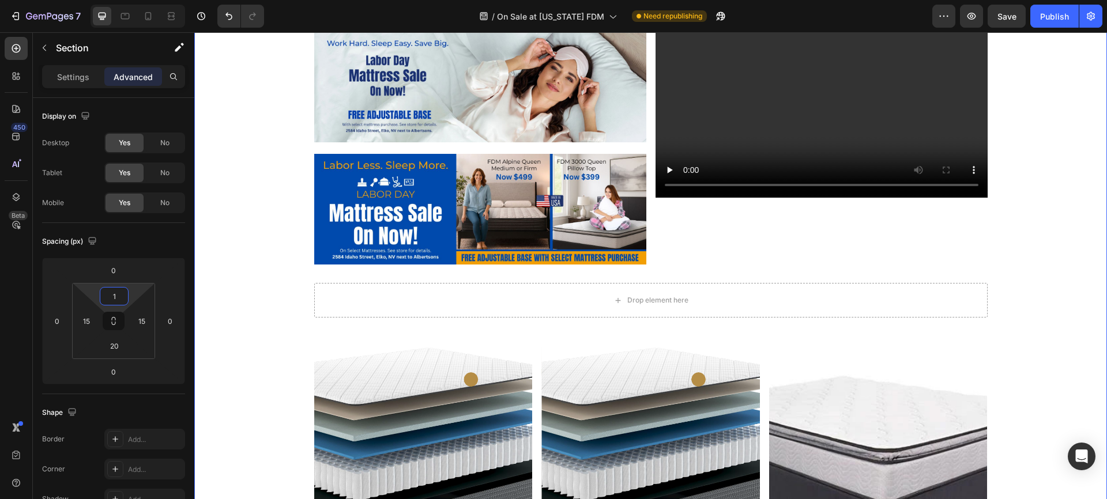
type input "12"
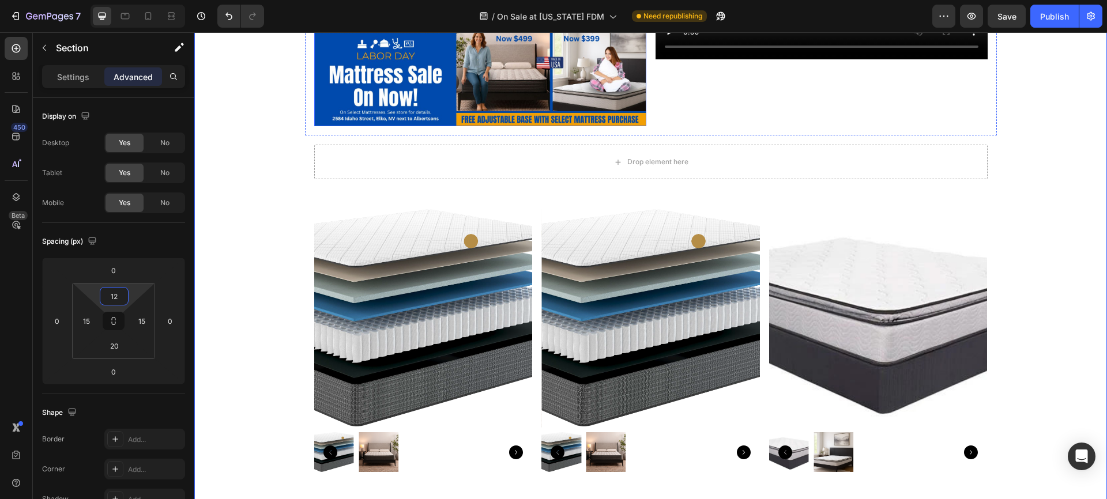
scroll to position [345, 0]
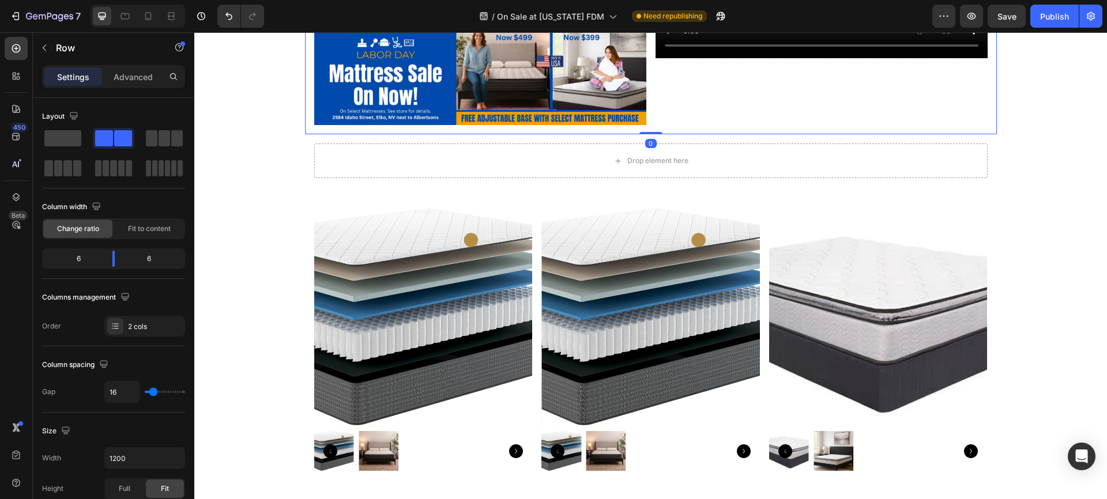
click at [647, 134] on div "Image Image Video Row 0" at bounding box center [651, 8] width 692 height 251
drag, startPoint x: 114, startPoint y: 257, endPoint x: 120, endPoint y: 256, distance: 6.4
click at [120, 0] on body "7 Version history / On Sale at [US_STATE] FDM Need republishing Preview Save Pu…" at bounding box center [553, 0] width 1107 height 0
click at [1024, 364] on div "Image Image Video Row 0 Drop element here Row Product Images Alpine 10" Medium …" at bounding box center [650, 417] width 895 height 1069
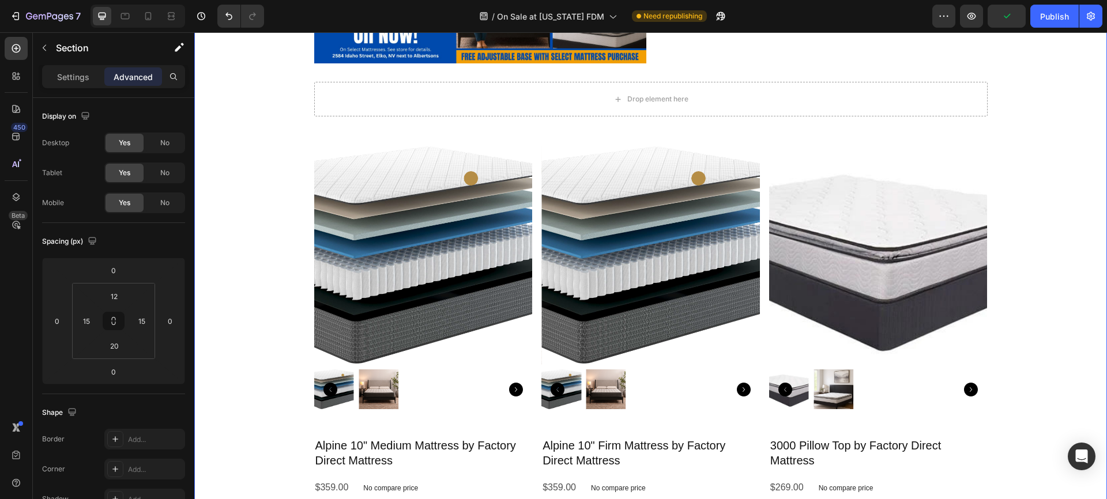
scroll to position [478, 0]
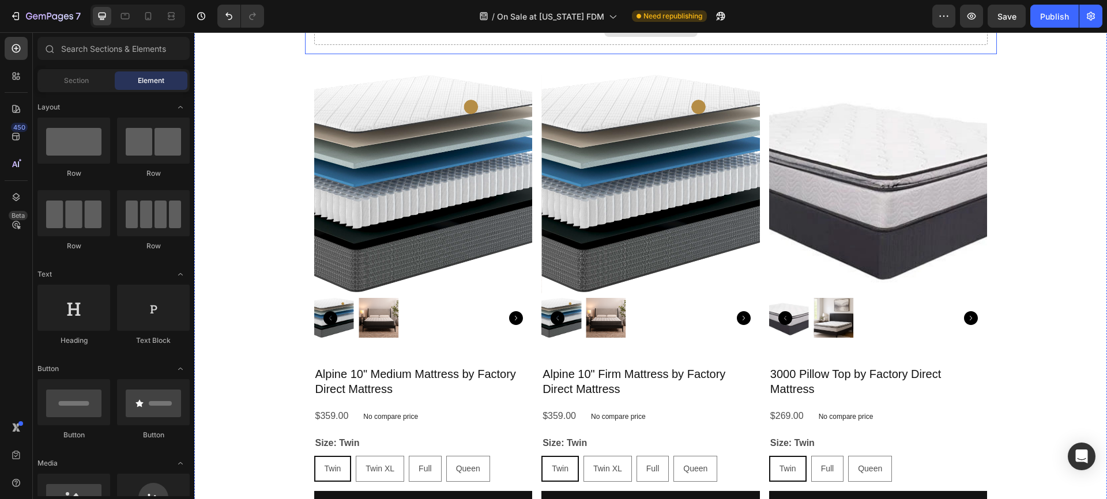
click at [604, 37] on div "Drop element here" at bounding box center [650, 27] width 93 height 18
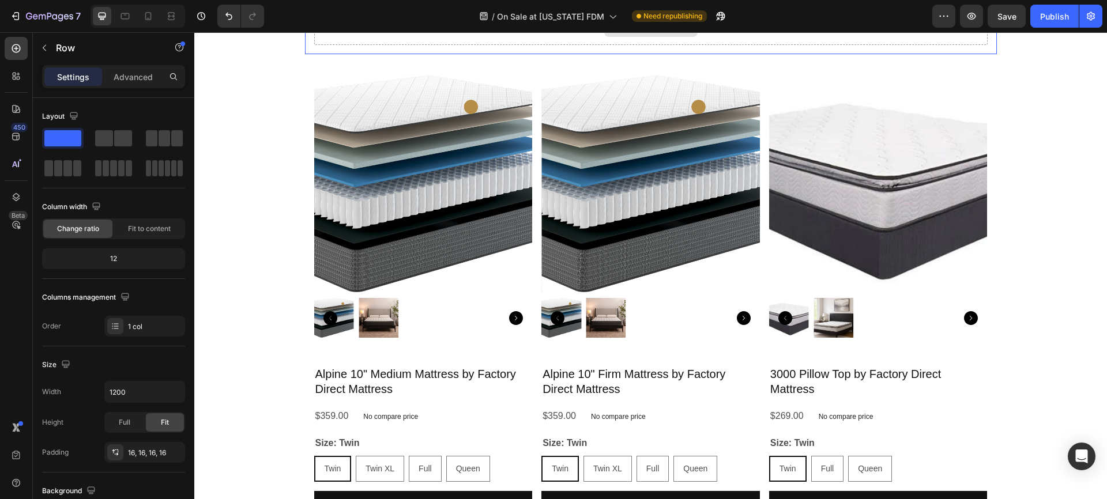
click at [326, 45] on div "Drop element here" at bounding box center [650, 27] width 673 height 35
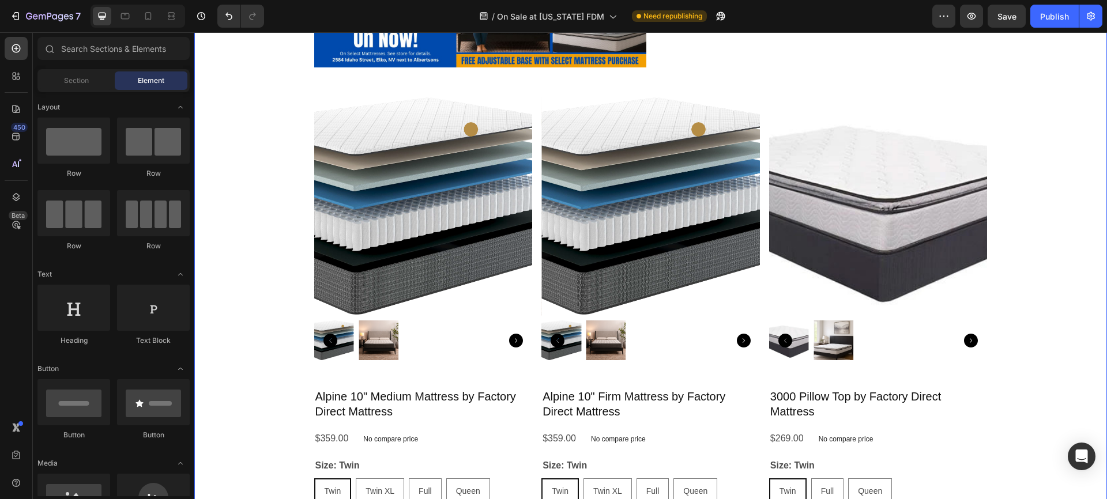
scroll to position [401, 0]
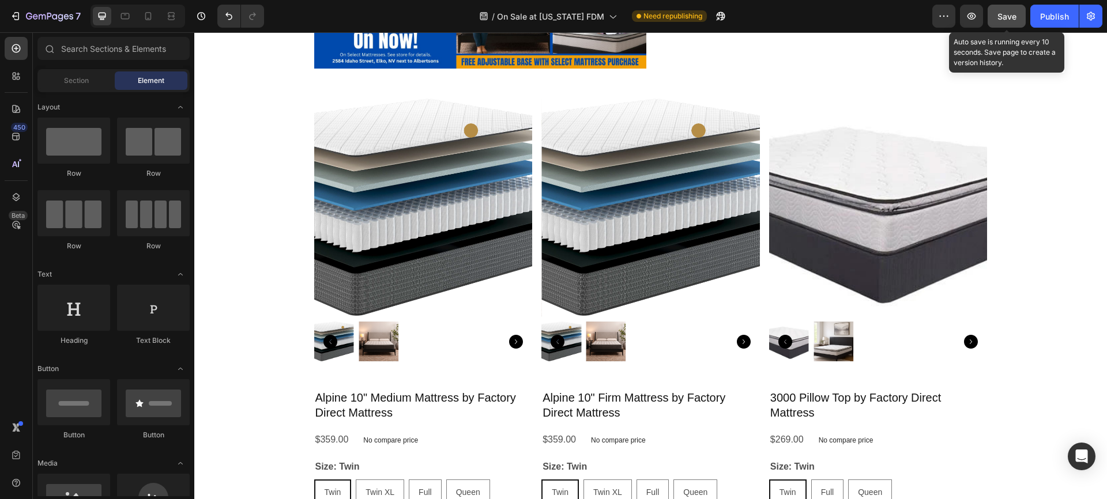
click at [1007, 14] on span "Save" at bounding box center [1006, 17] width 19 height 10
click at [974, 14] on icon "button" at bounding box center [971, 16] width 9 height 7
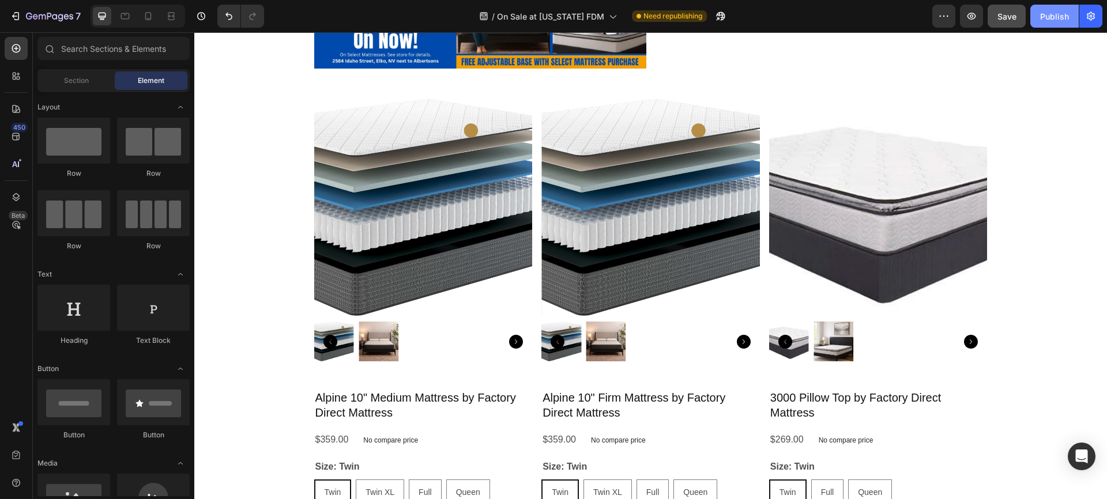
click at [1061, 17] on div "Publish" at bounding box center [1054, 16] width 29 height 12
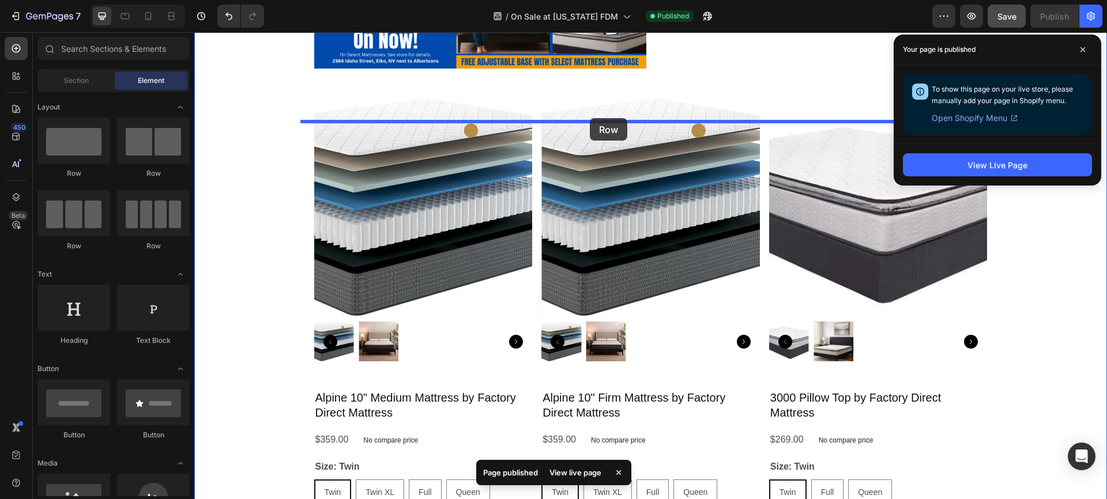
drag, startPoint x: 262, startPoint y: 174, endPoint x: 590, endPoint y: 118, distance: 332.7
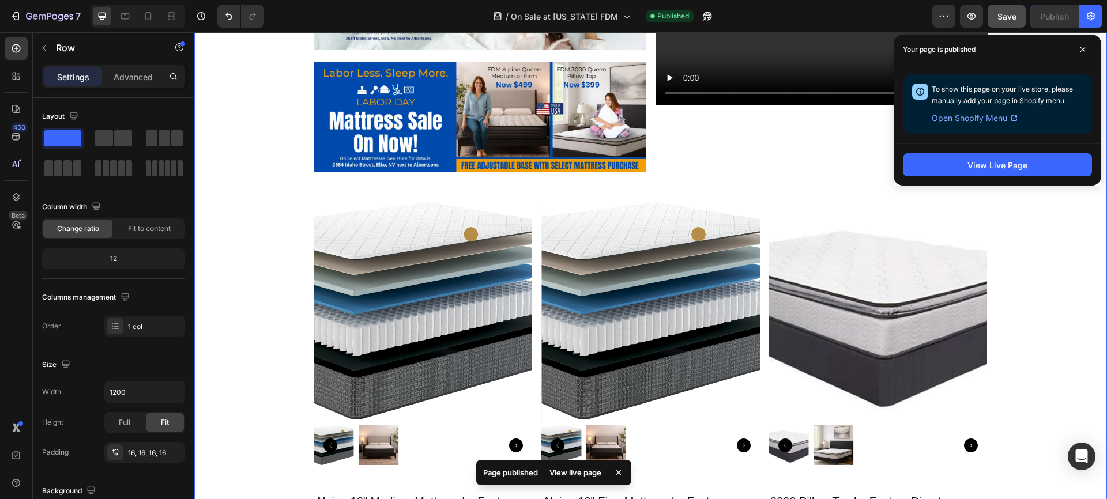
scroll to position [372, 0]
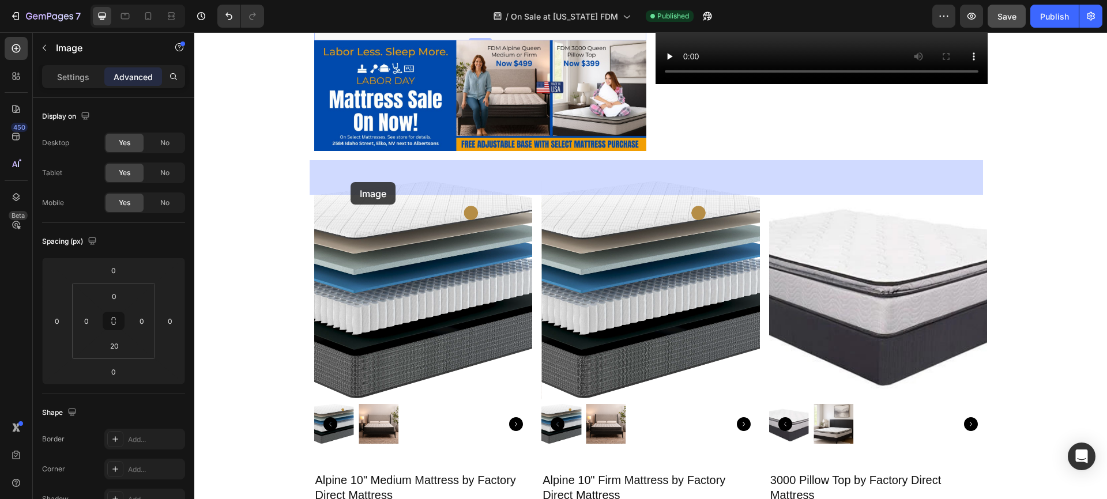
drag, startPoint x: 318, startPoint y: 203, endPoint x: 350, endPoint y: 182, distance: 39.2
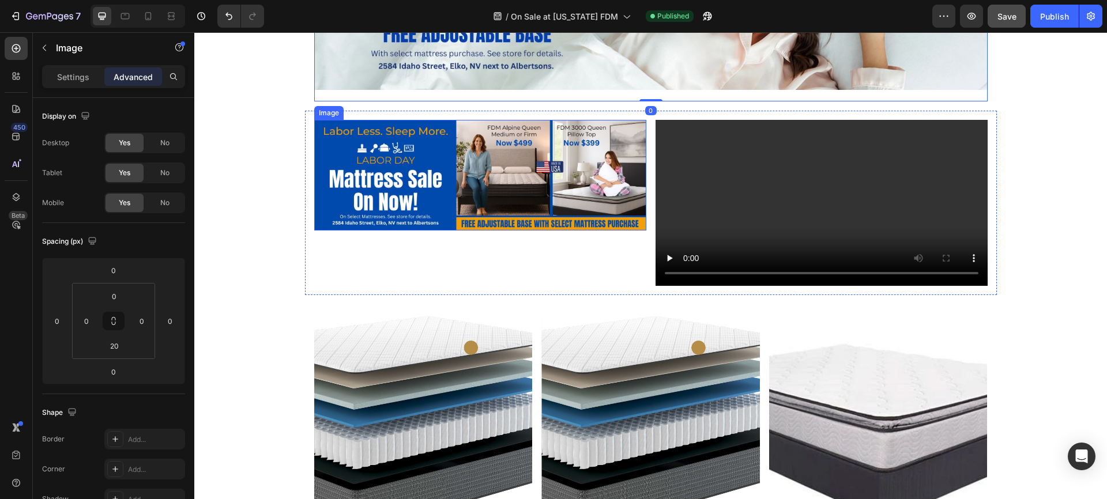
click at [357, 231] on img at bounding box center [480, 175] width 332 height 111
click at [390, 231] on img at bounding box center [480, 175] width 332 height 111
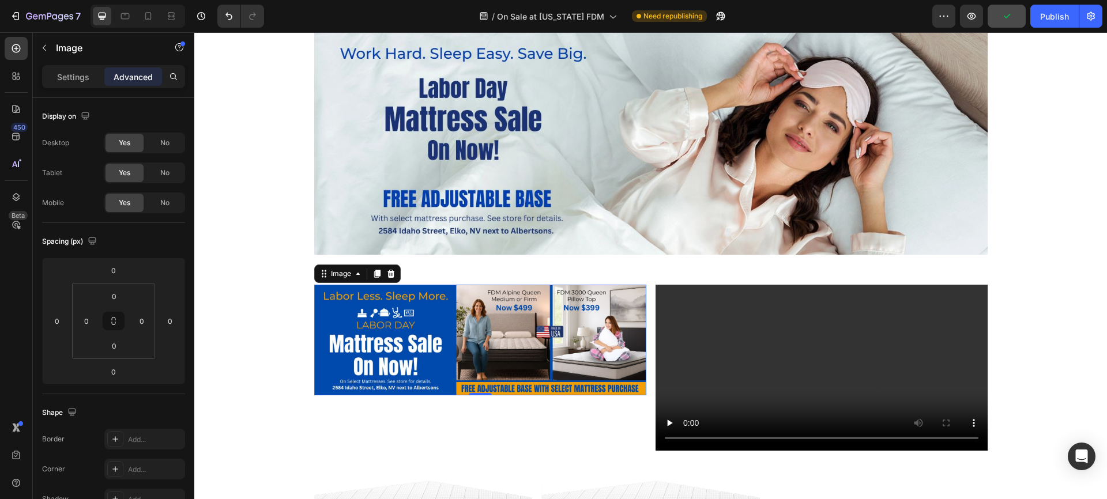
scroll to position [516, 0]
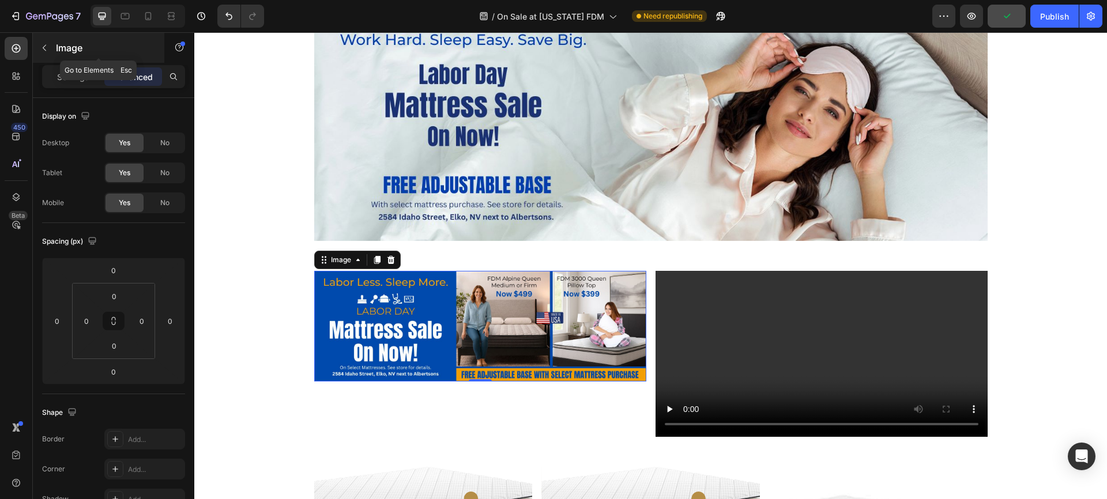
click at [44, 45] on icon "button" at bounding box center [44, 47] width 9 height 9
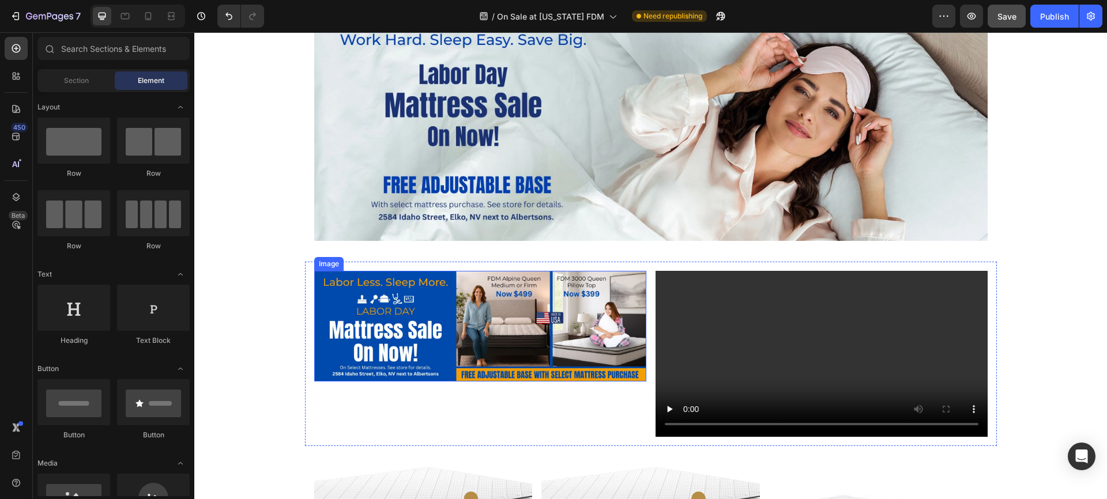
click at [481, 341] on img at bounding box center [480, 326] width 332 height 111
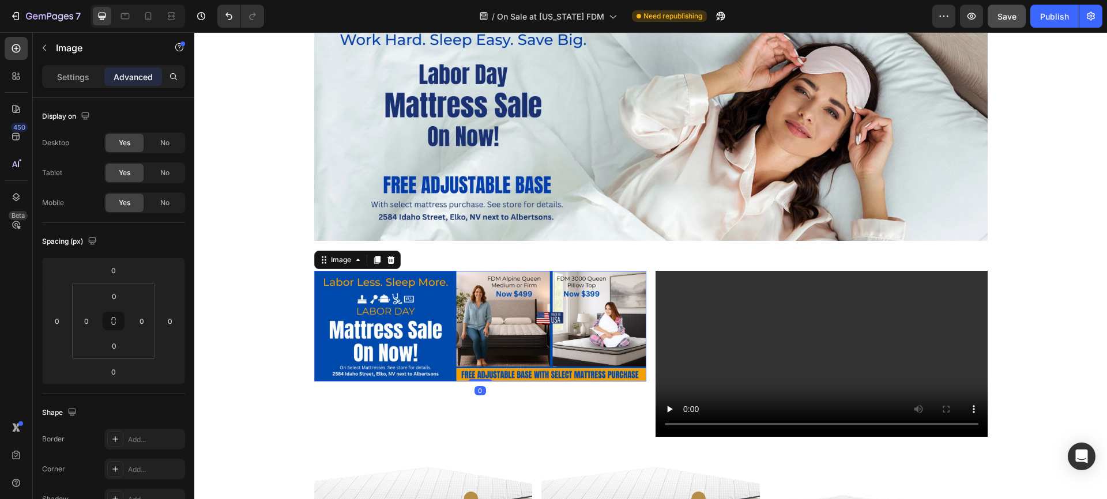
click at [452, 336] on img at bounding box center [480, 326] width 332 height 111
click at [68, 73] on p "Settings" at bounding box center [73, 77] width 32 height 12
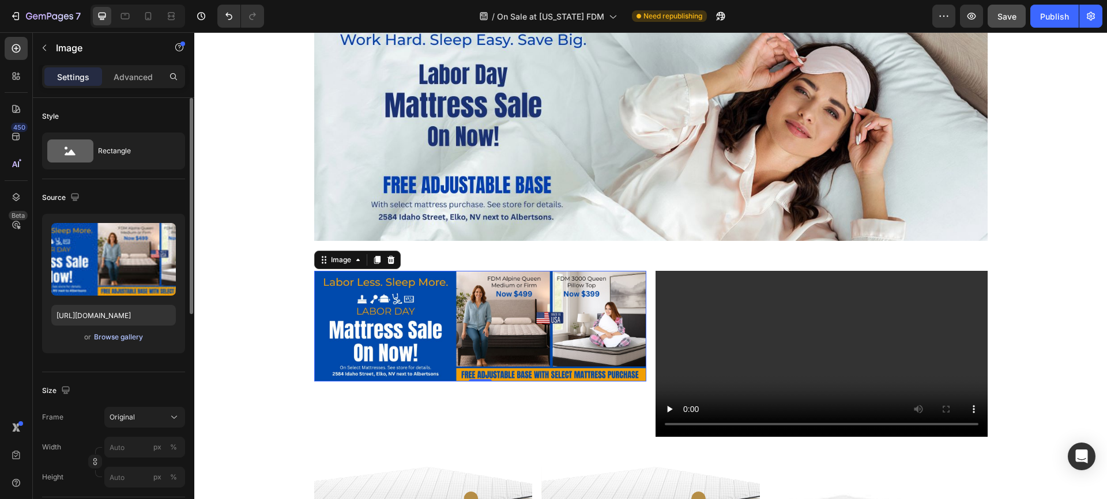
click at [122, 336] on div "Browse gallery" at bounding box center [118, 337] width 49 height 10
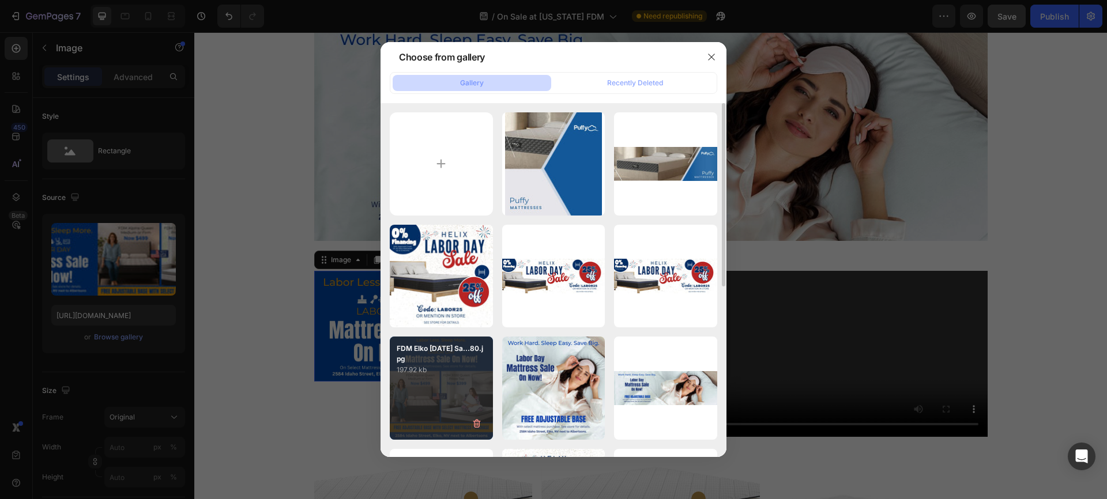
click at [447, 377] on div "FDM Elko [DATE] Sa...80.jpg 197.92 kb" at bounding box center [441, 388] width 103 height 103
type input "[URL][DOMAIN_NAME]"
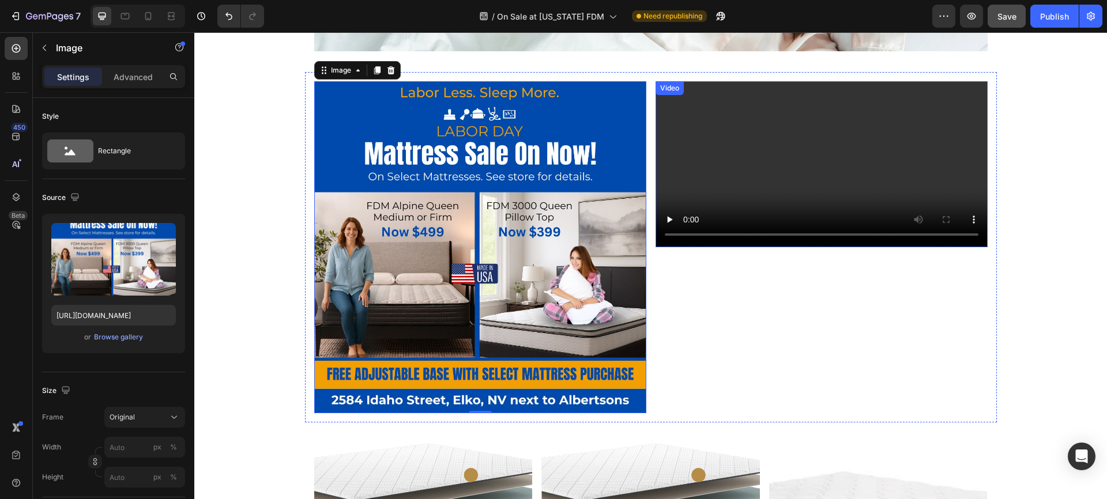
scroll to position [727, 0]
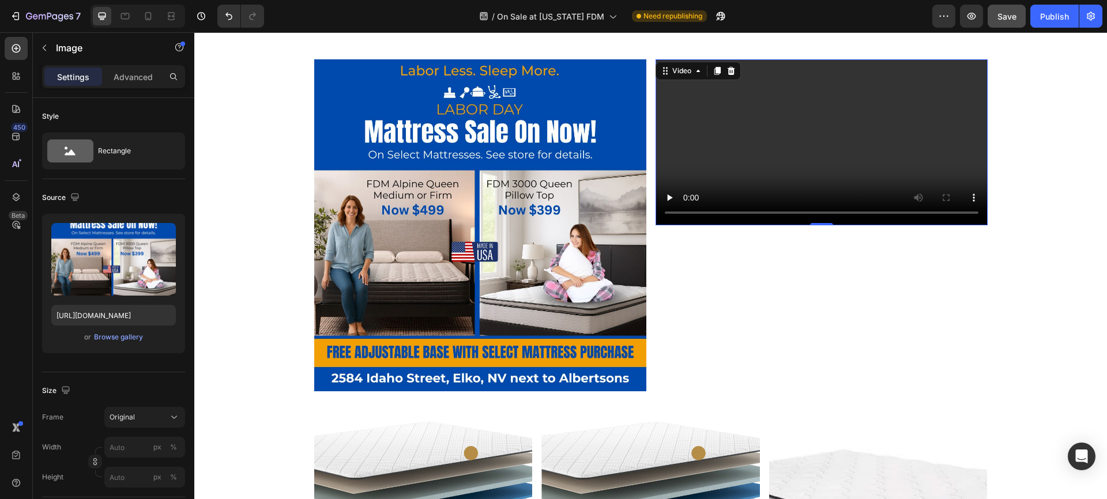
click at [781, 177] on video at bounding box center [821, 142] width 332 height 166
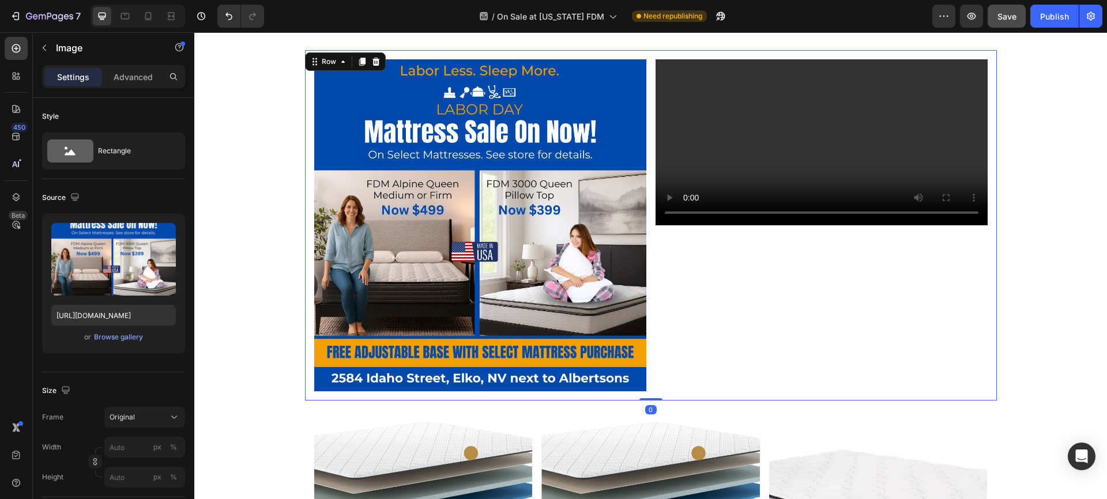
click at [646, 255] on div "Image Video Row 0" at bounding box center [651, 225] width 692 height 350
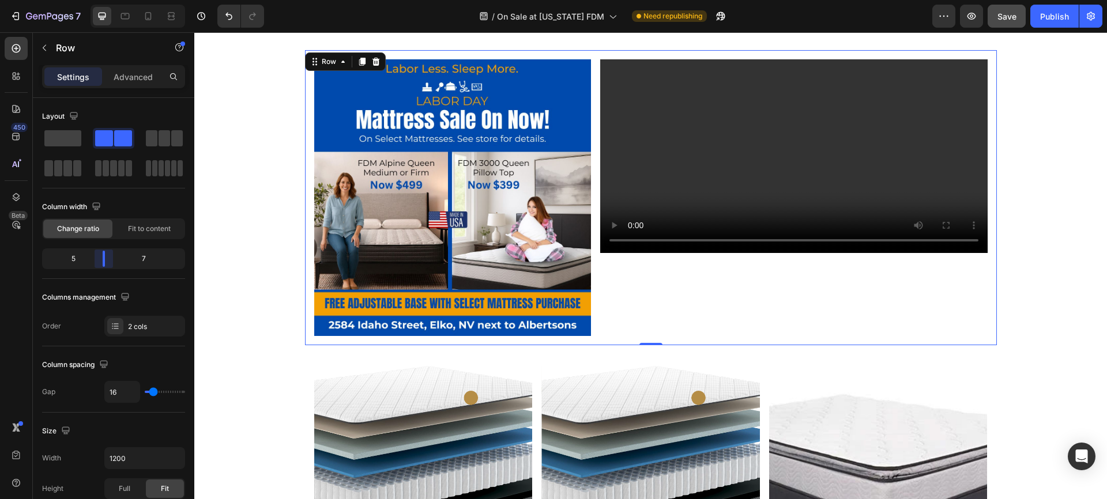
drag, startPoint x: 115, startPoint y: 256, endPoint x: 107, endPoint y: 257, distance: 7.6
click at [107, 0] on body "7 Version history / On Sale at [US_STATE] FDM Need republishing Preview Save Pu…" at bounding box center [553, 0] width 1107 height 0
click at [1014, 12] on span "Save" at bounding box center [1006, 17] width 19 height 10
click at [1062, 15] on div "Publish" at bounding box center [1054, 16] width 29 height 12
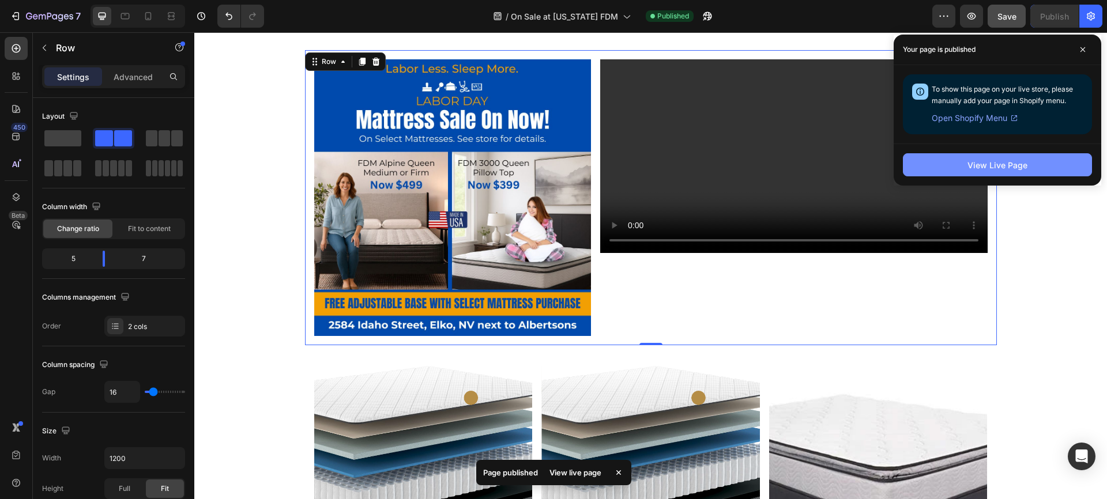
click at [975, 163] on div "View Live Page" at bounding box center [997, 165] width 60 height 12
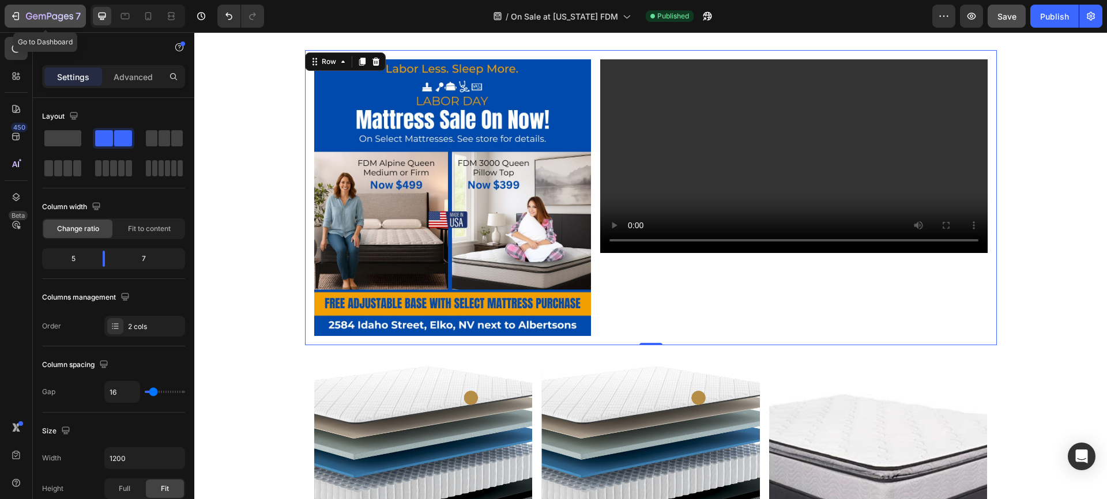
click at [14, 14] on icon "button" at bounding box center [16, 16] width 12 height 12
